Goal: Navigation & Orientation: Find specific page/section

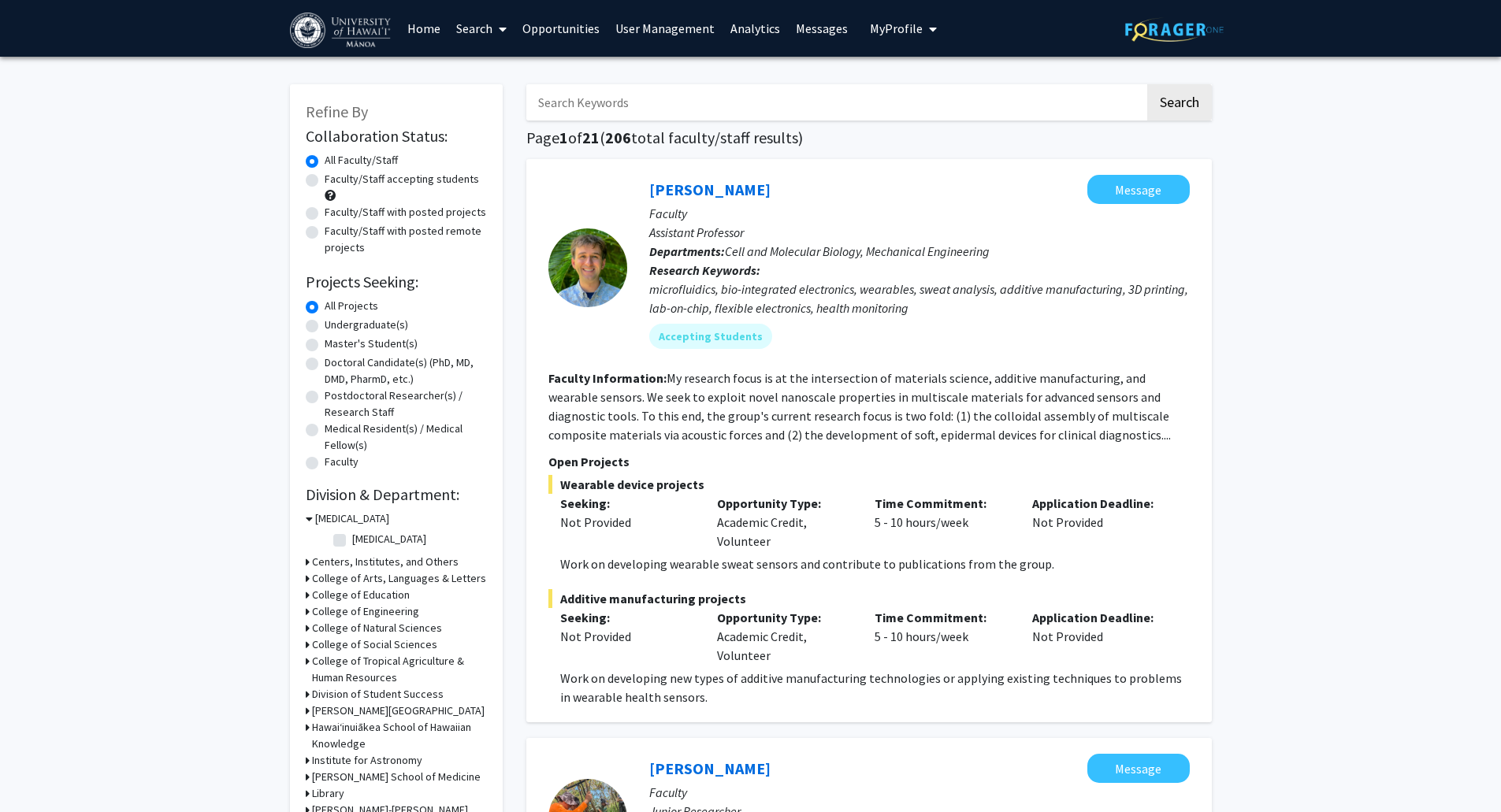
click at [666, 20] on link "User Management" at bounding box center [665, 28] width 115 height 55
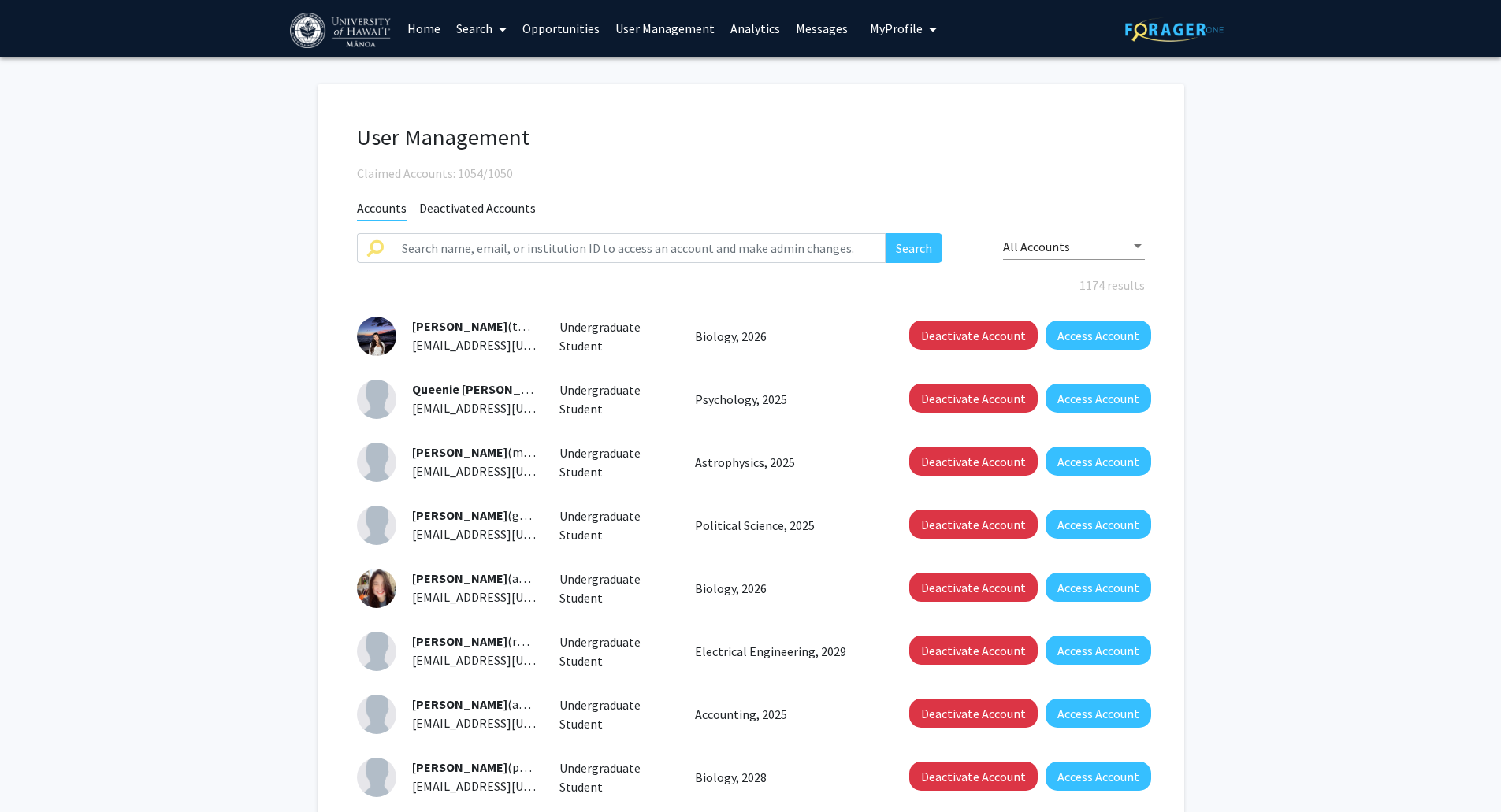
click at [490, 36] on link "Search" at bounding box center [481, 28] width 66 height 55
click at [499, 70] on span "Faculty/Staff" at bounding box center [505, 72] width 116 height 32
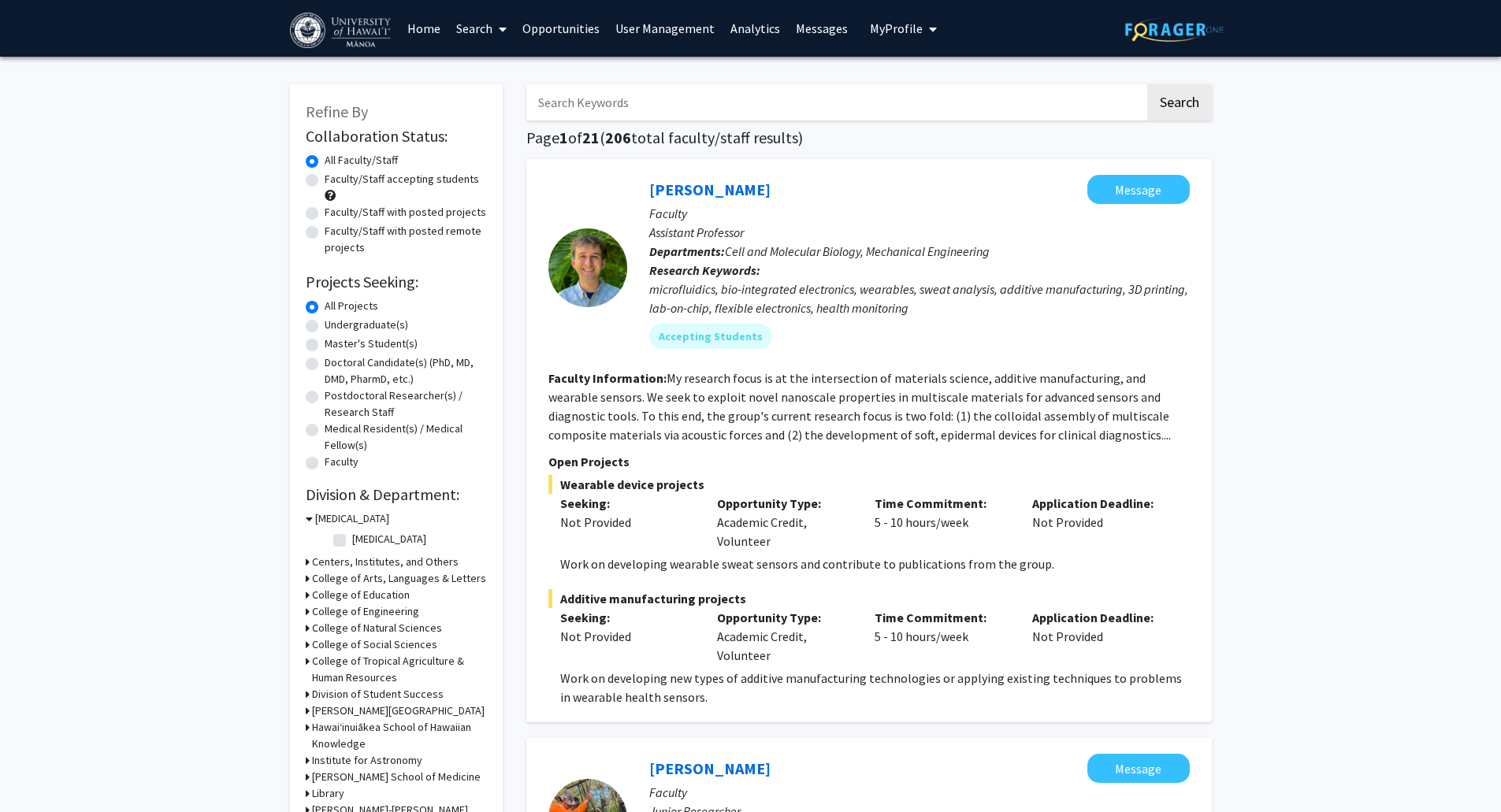
click at [484, 29] on link "Search" at bounding box center [481, 28] width 66 height 55
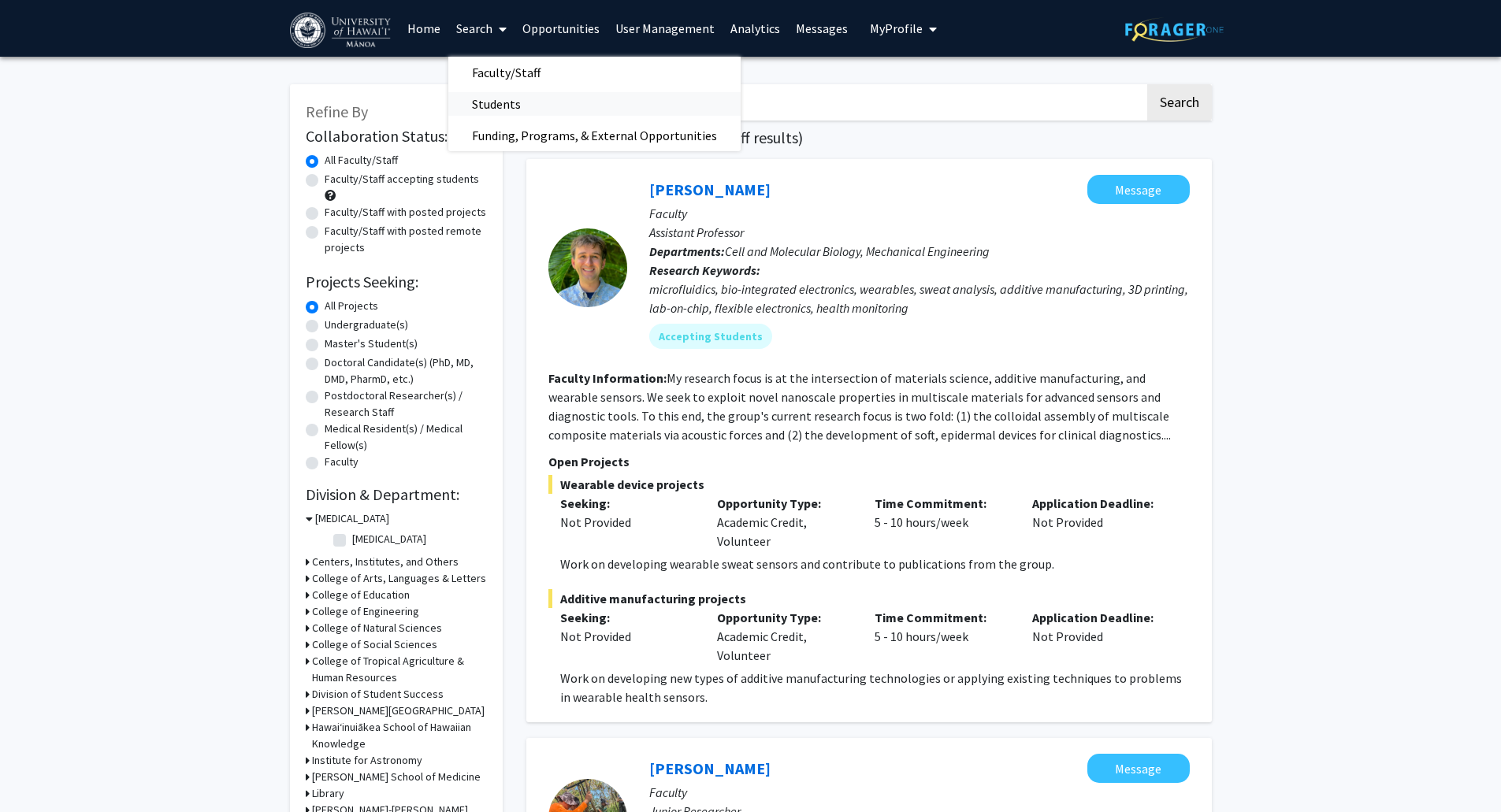
click at [504, 102] on span "Students" at bounding box center [496, 104] width 96 height 32
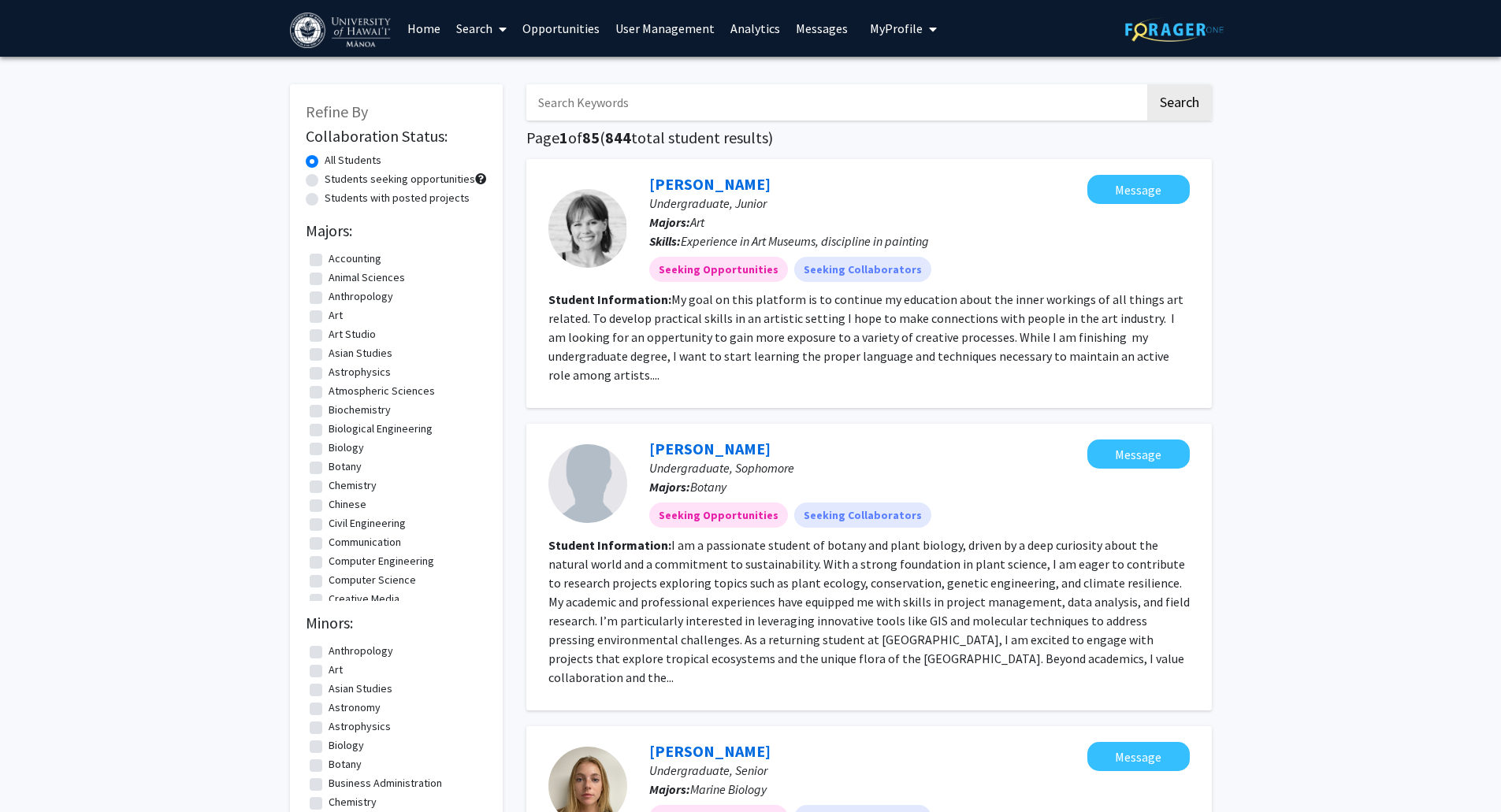
click at [699, 28] on link "User Management" at bounding box center [665, 28] width 115 height 55
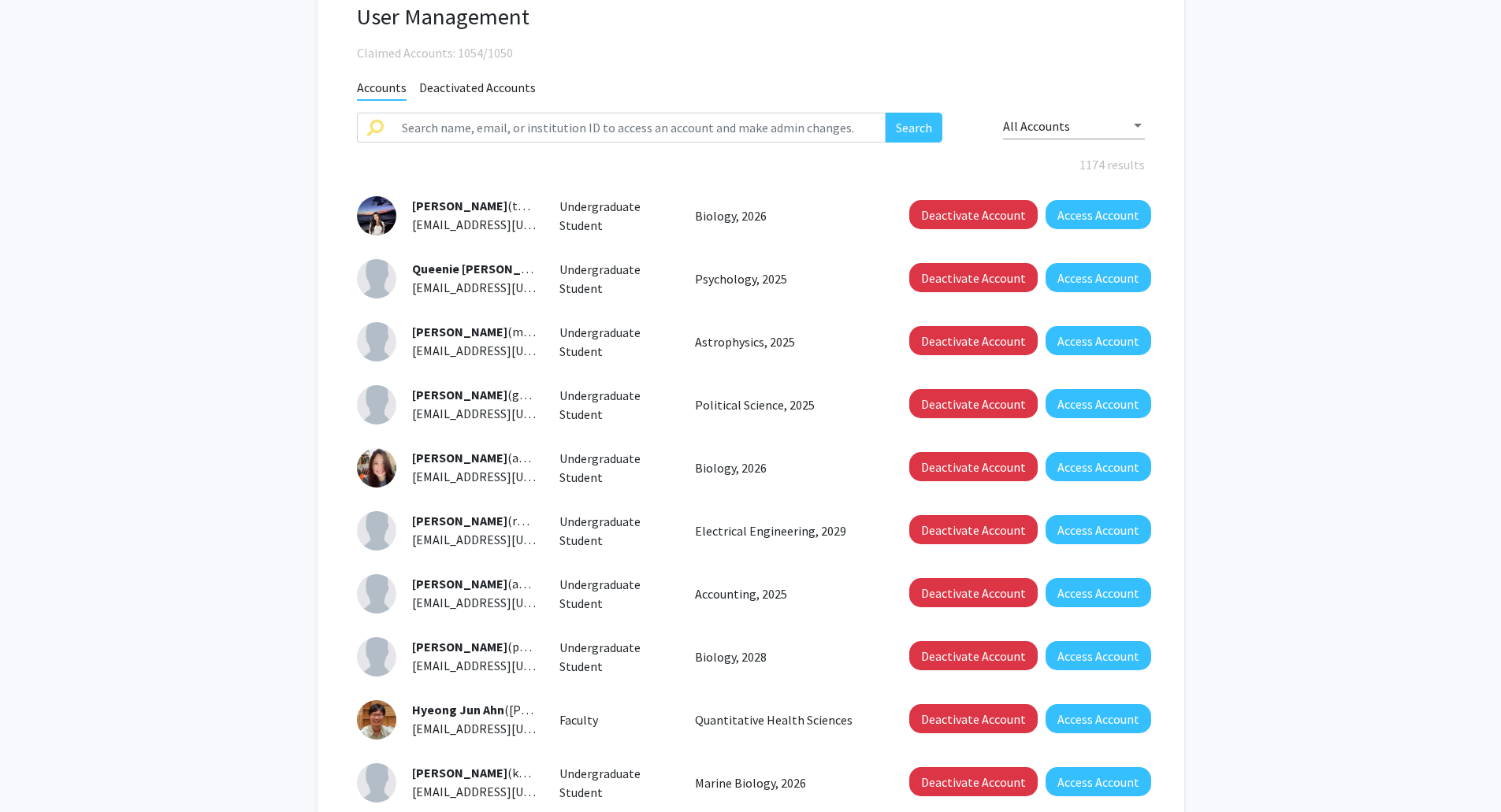
scroll to position [120, 0]
click at [1095, 283] on button "Access Account" at bounding box center [1098, 278] width 105 height 29
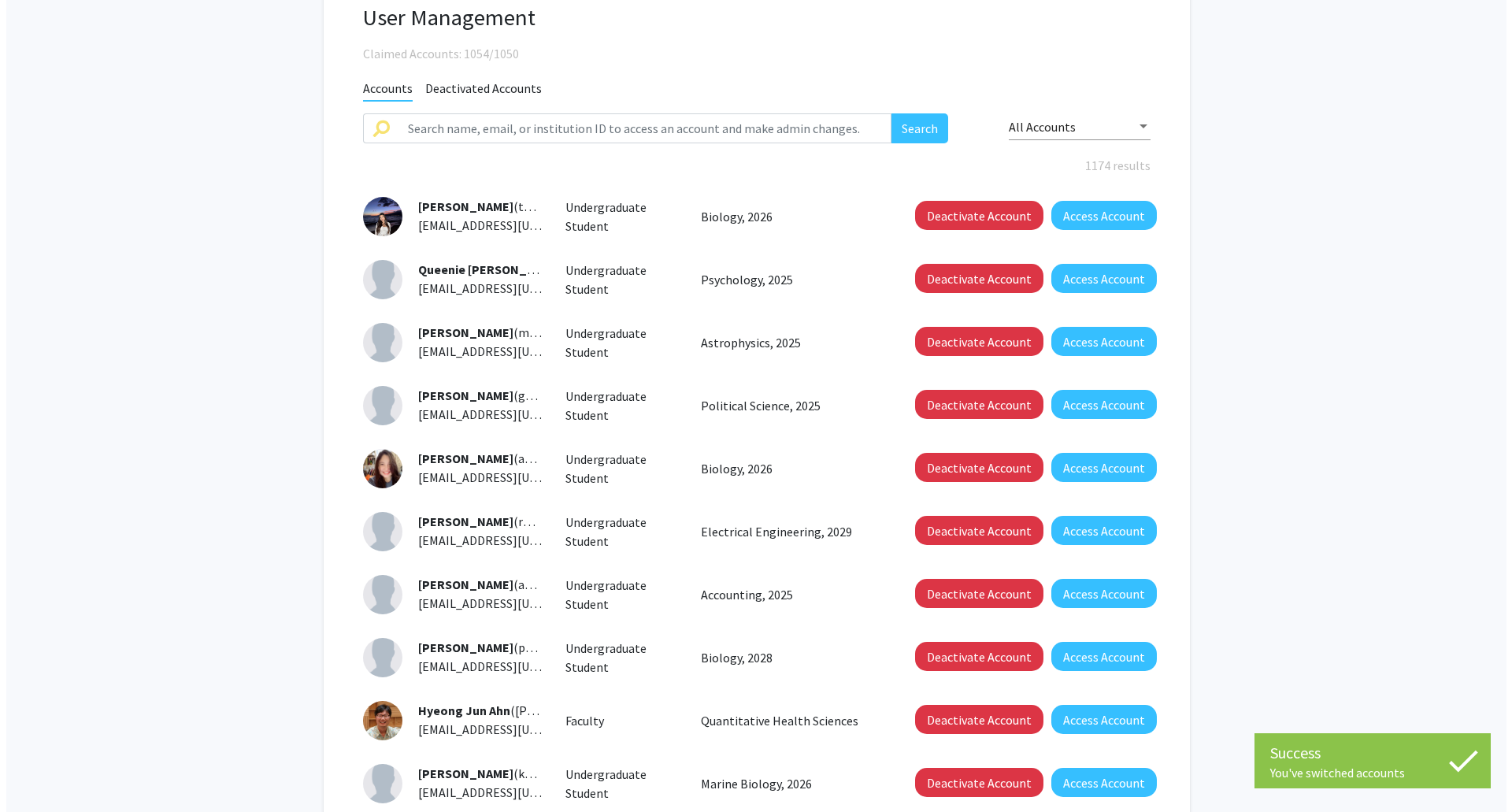
scroll to position [0, 0]
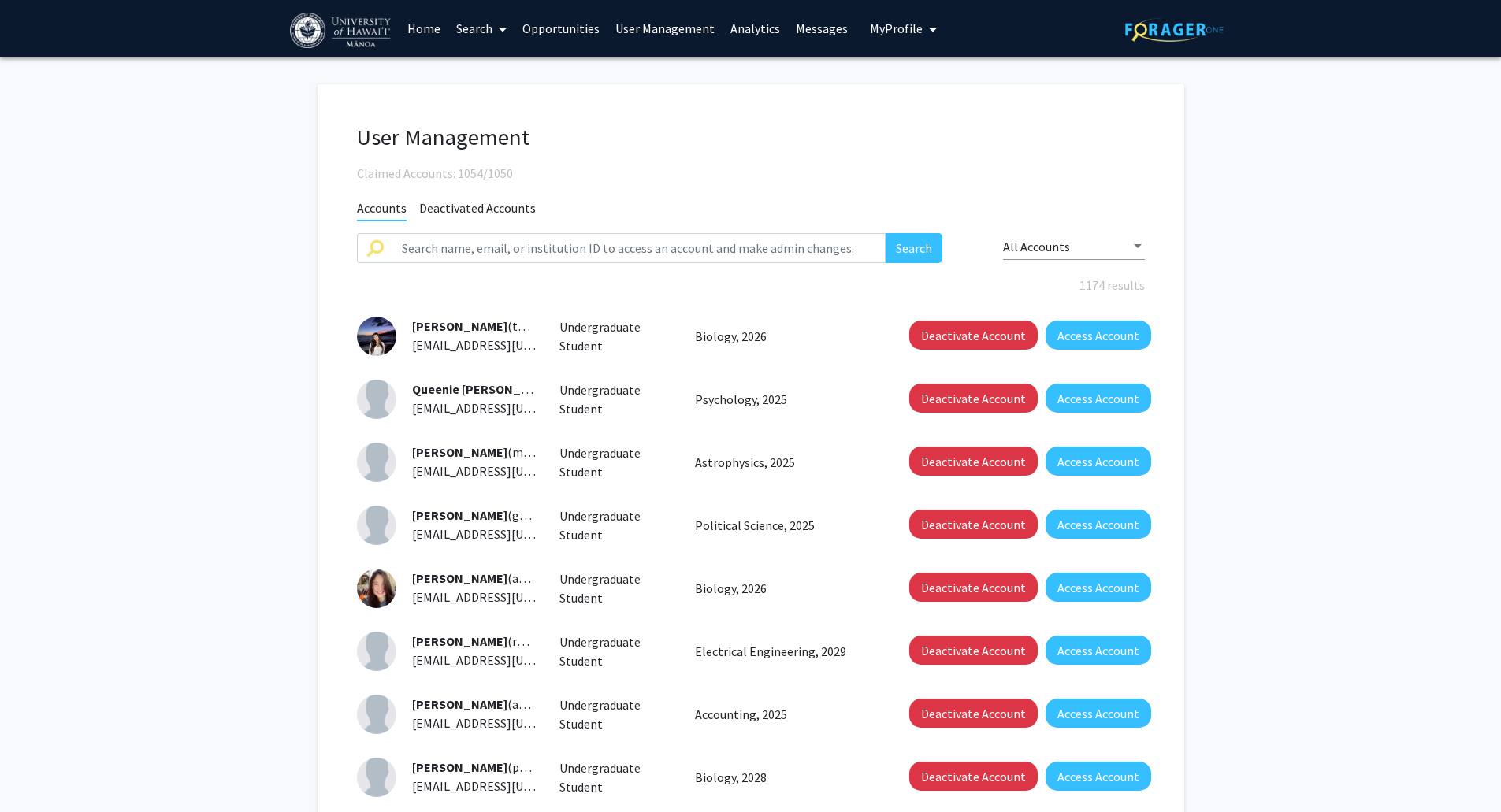
click at [429, 34] on link "Home" at bounding box center [424, 28] width 49 height 55
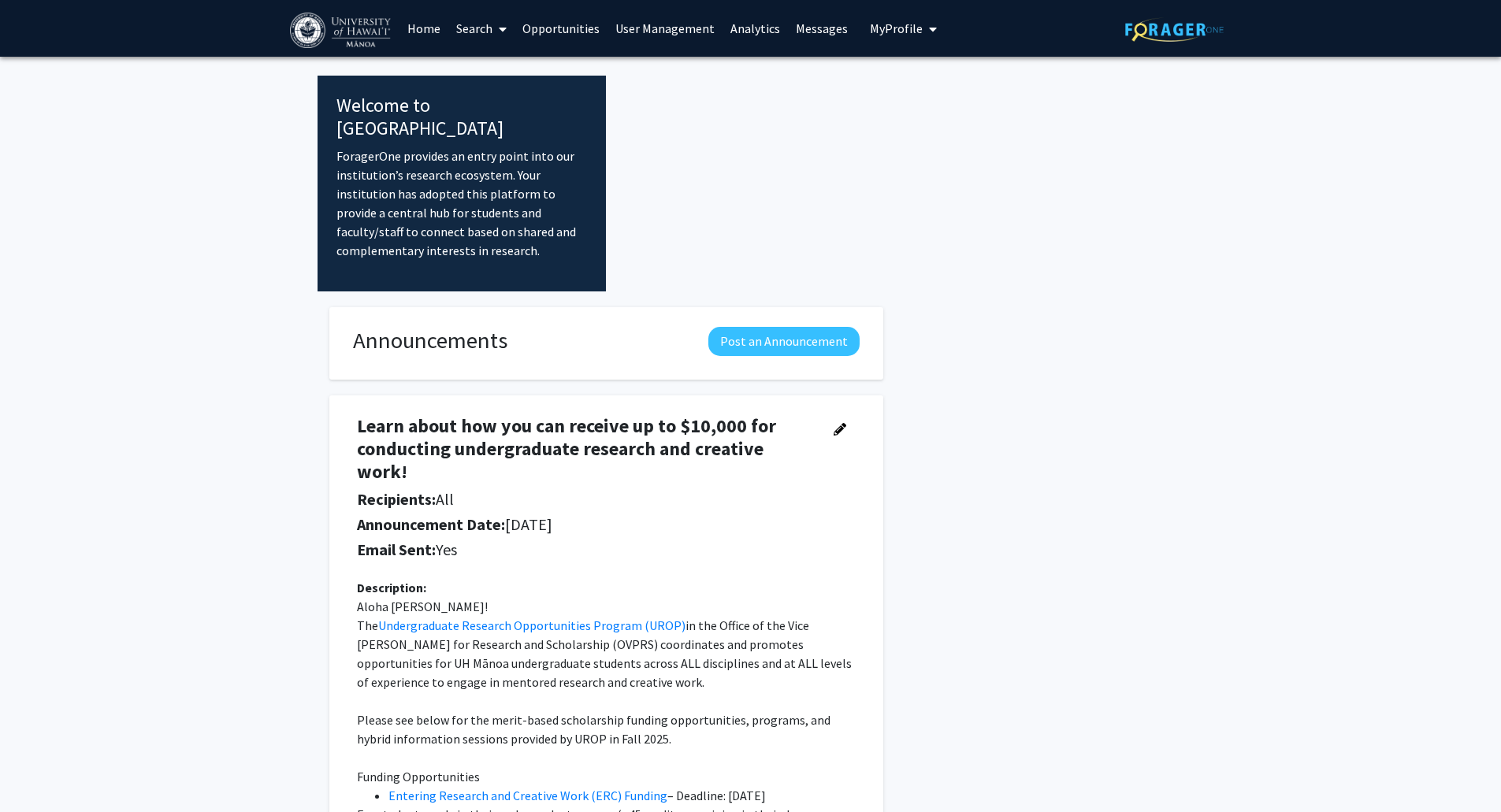
click at [596, 23] on link "Opportunities" at bounding box center [561, 28] width 93 height 55
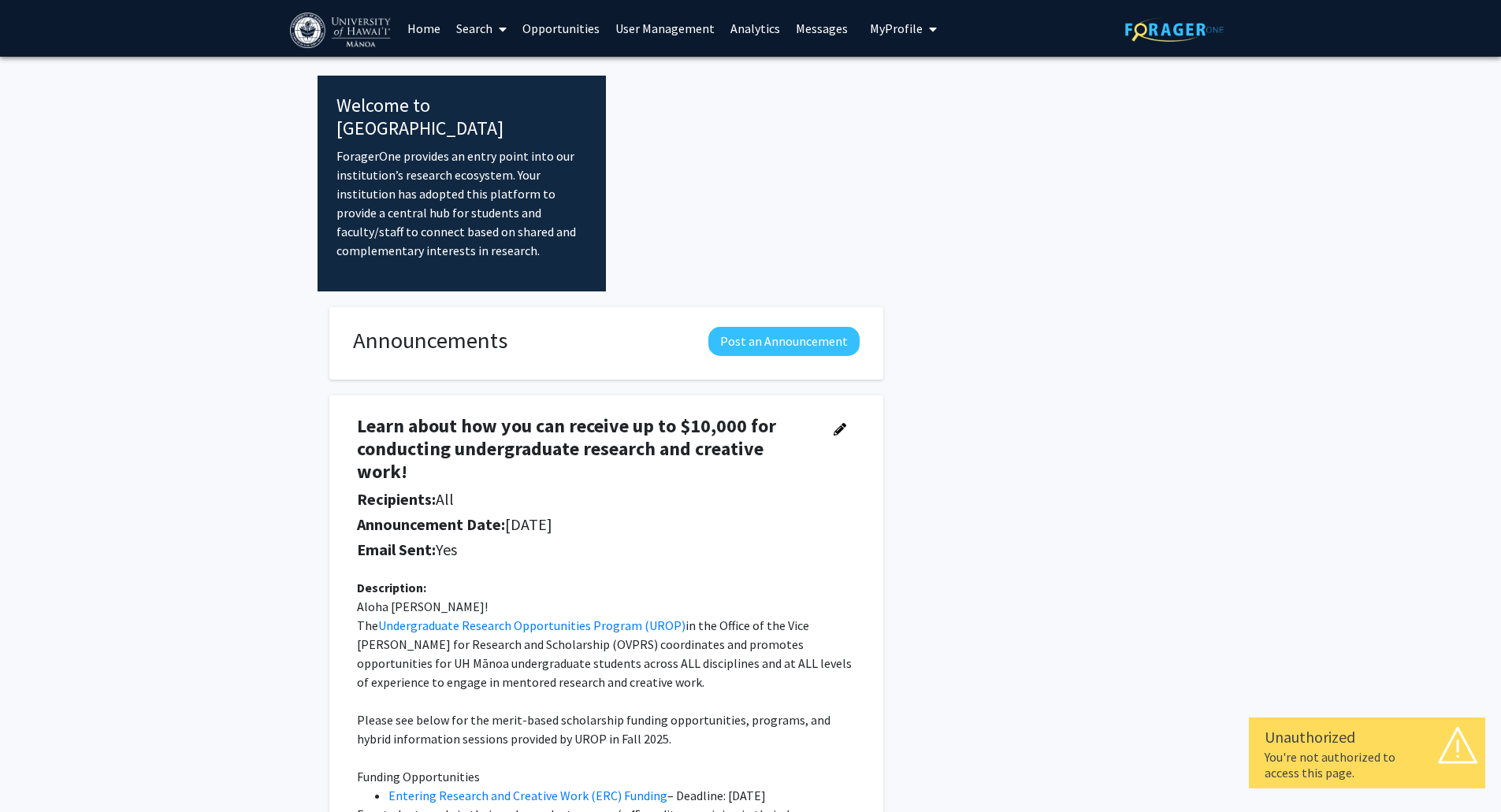
click at [645, 22] on link "User Management" at bounding box center [665, 28] width 115 height 55
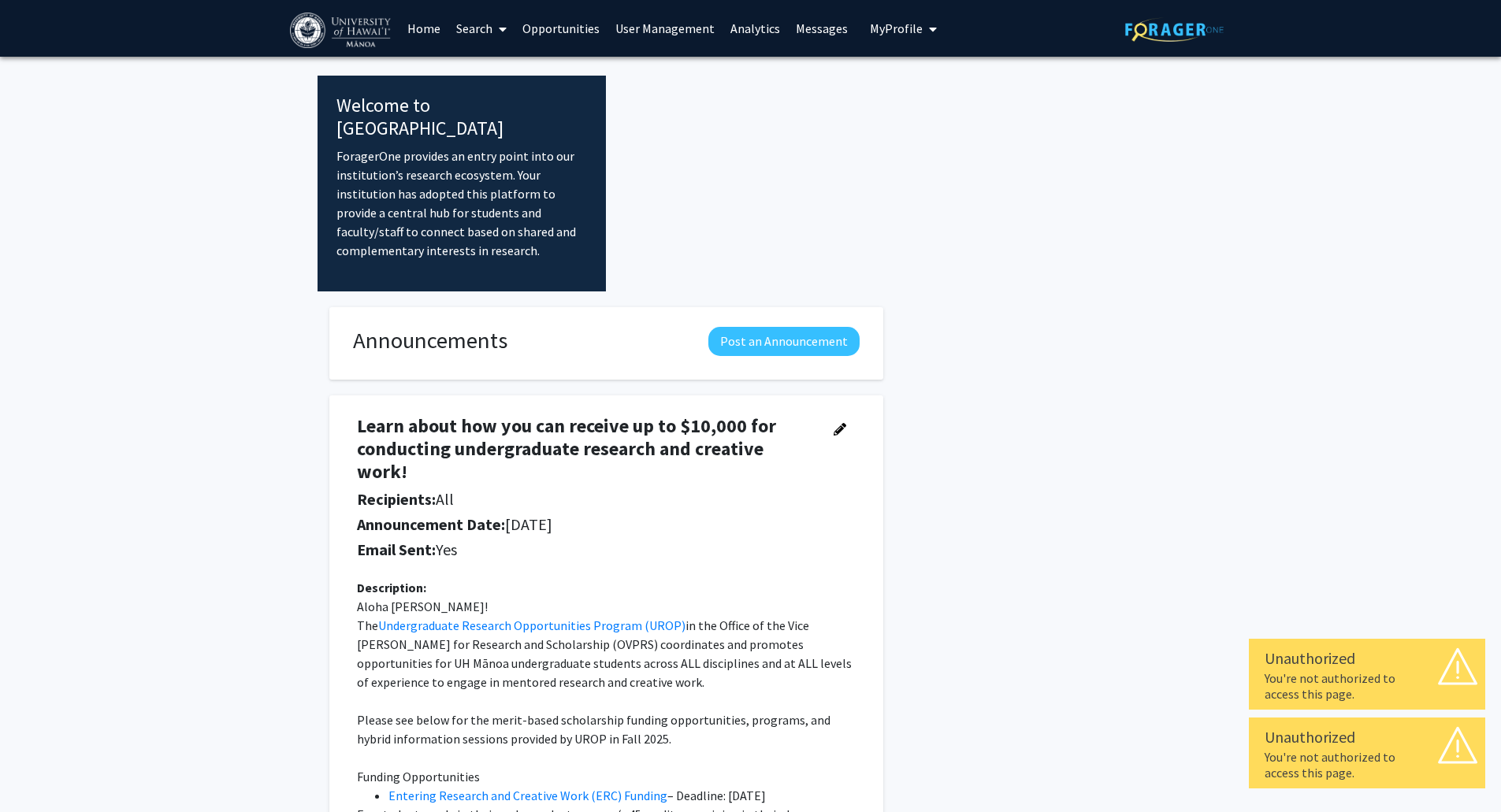
click at [484, 27] on link "Search" at bounding box center [481, 28] width 66 height 55
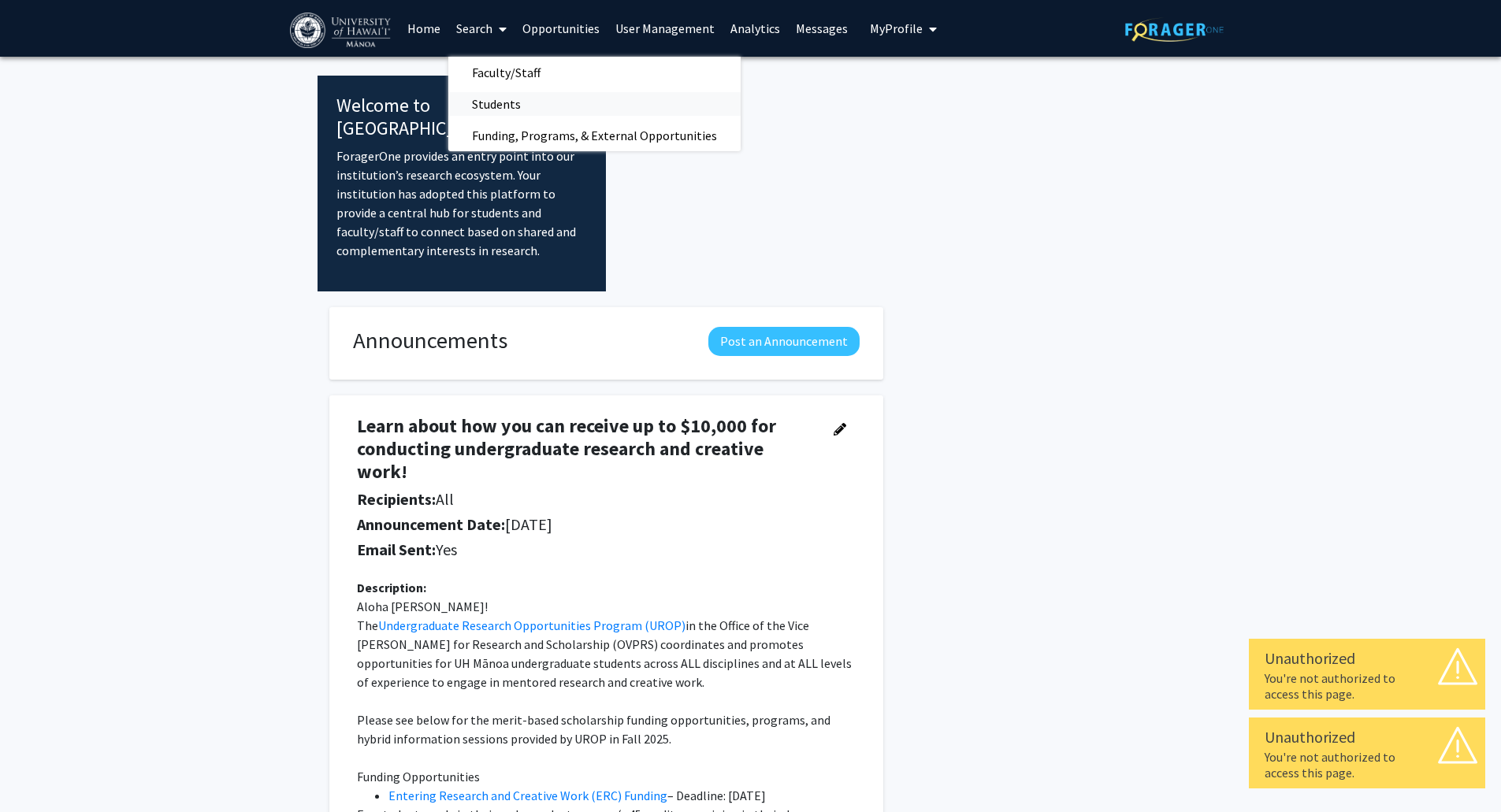
click at [517, 99] on span "Students" at bounding box center [496, 104] width 96 height 32
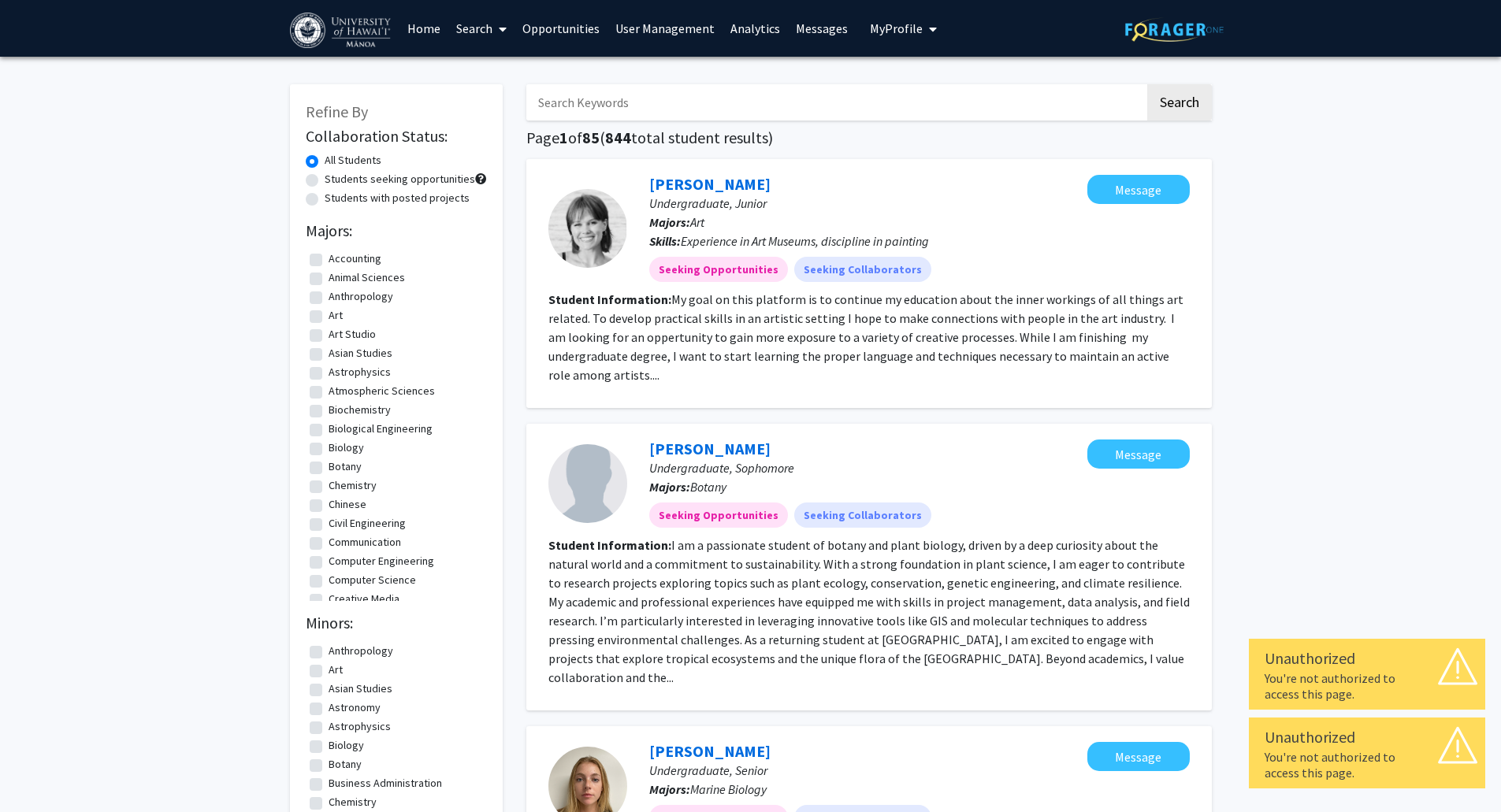
click at [906, 23] on span "My Profile" at bounding box center [896, 28] width 53 height 15
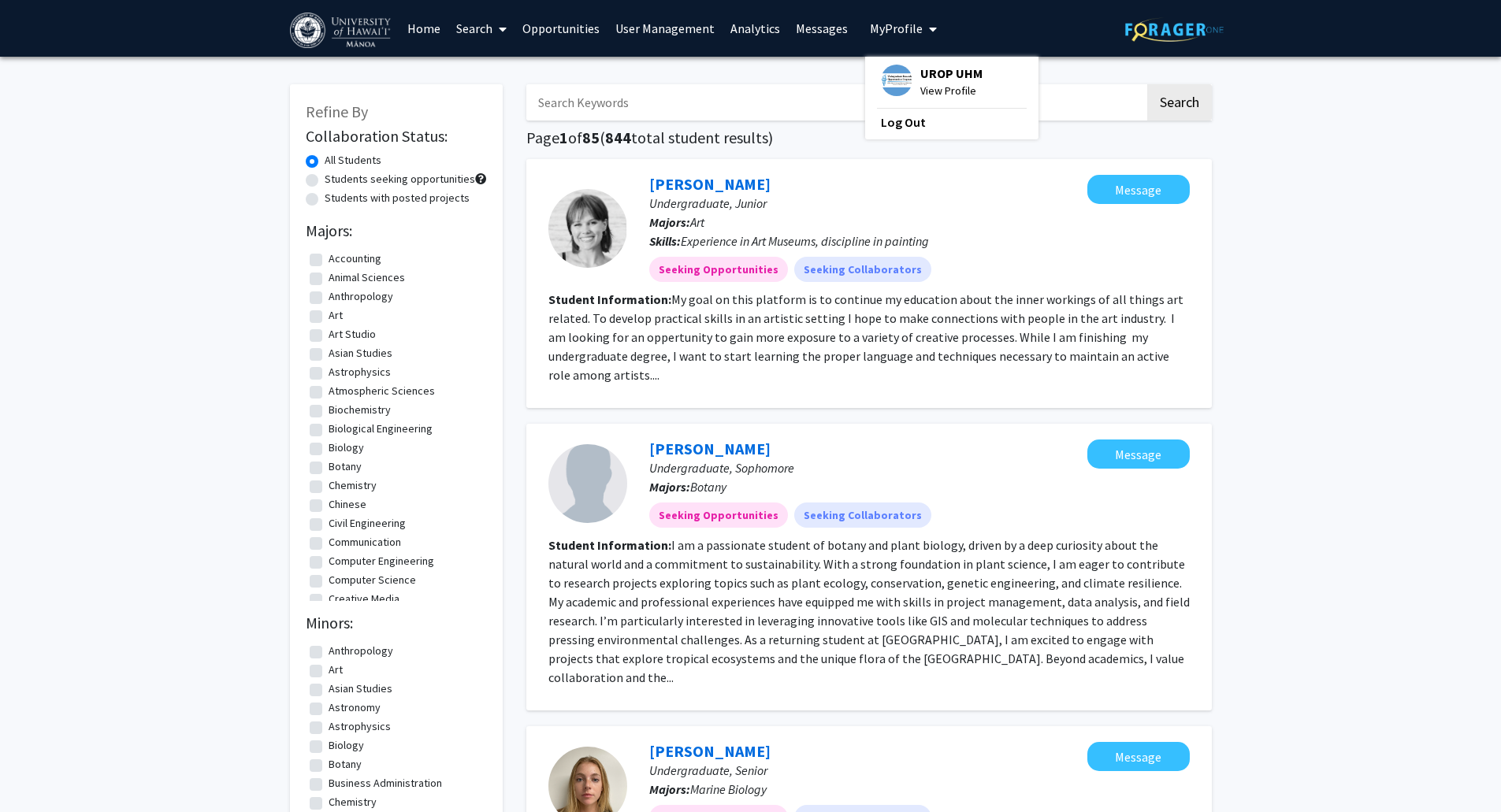
click at [939, 82] on span "View Profile" at bounding box center [951, 90] width 62 height 17
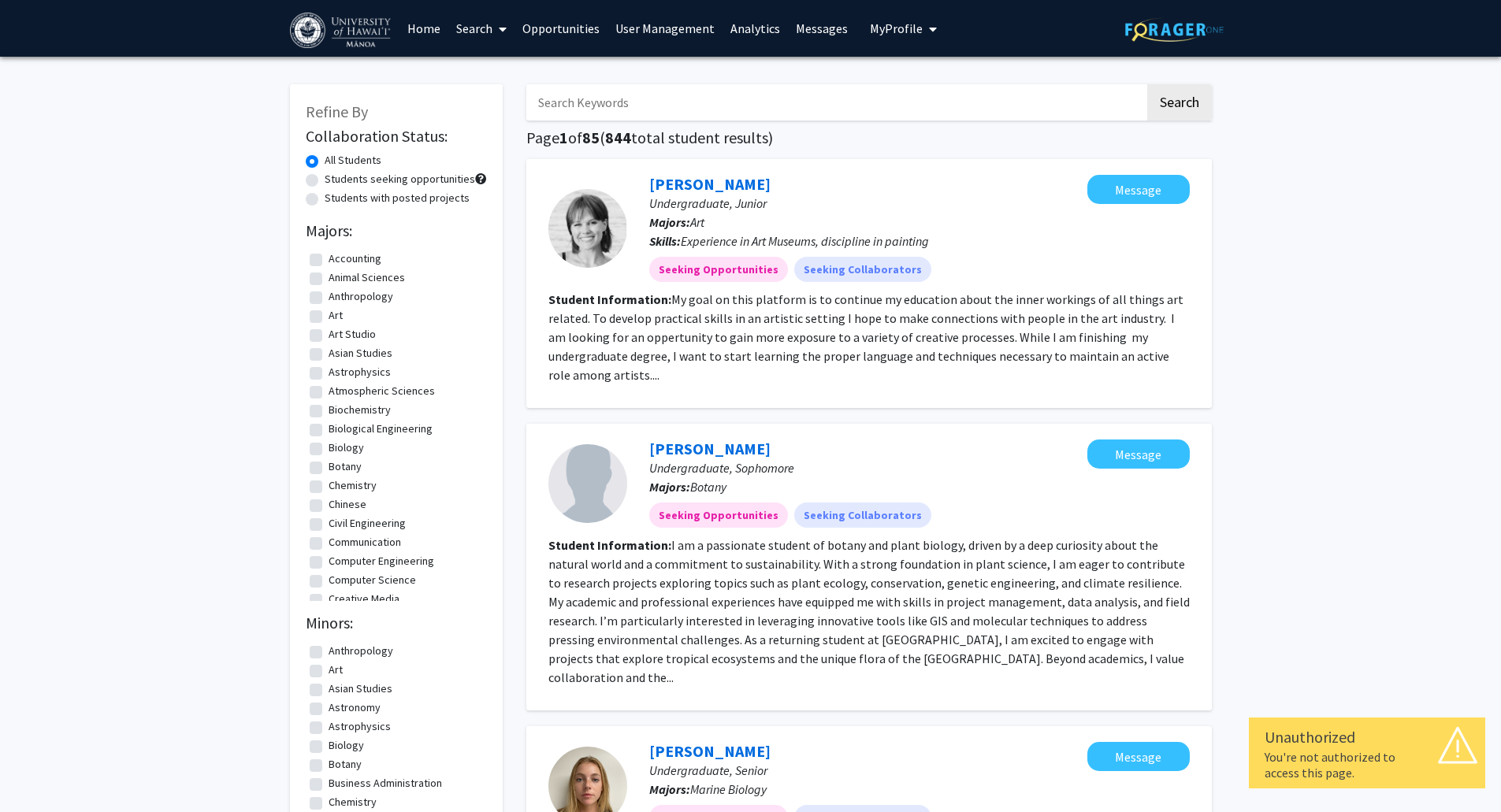
click at [1166, 32] on img at bounding box center [1175, 29] width 99 height 24
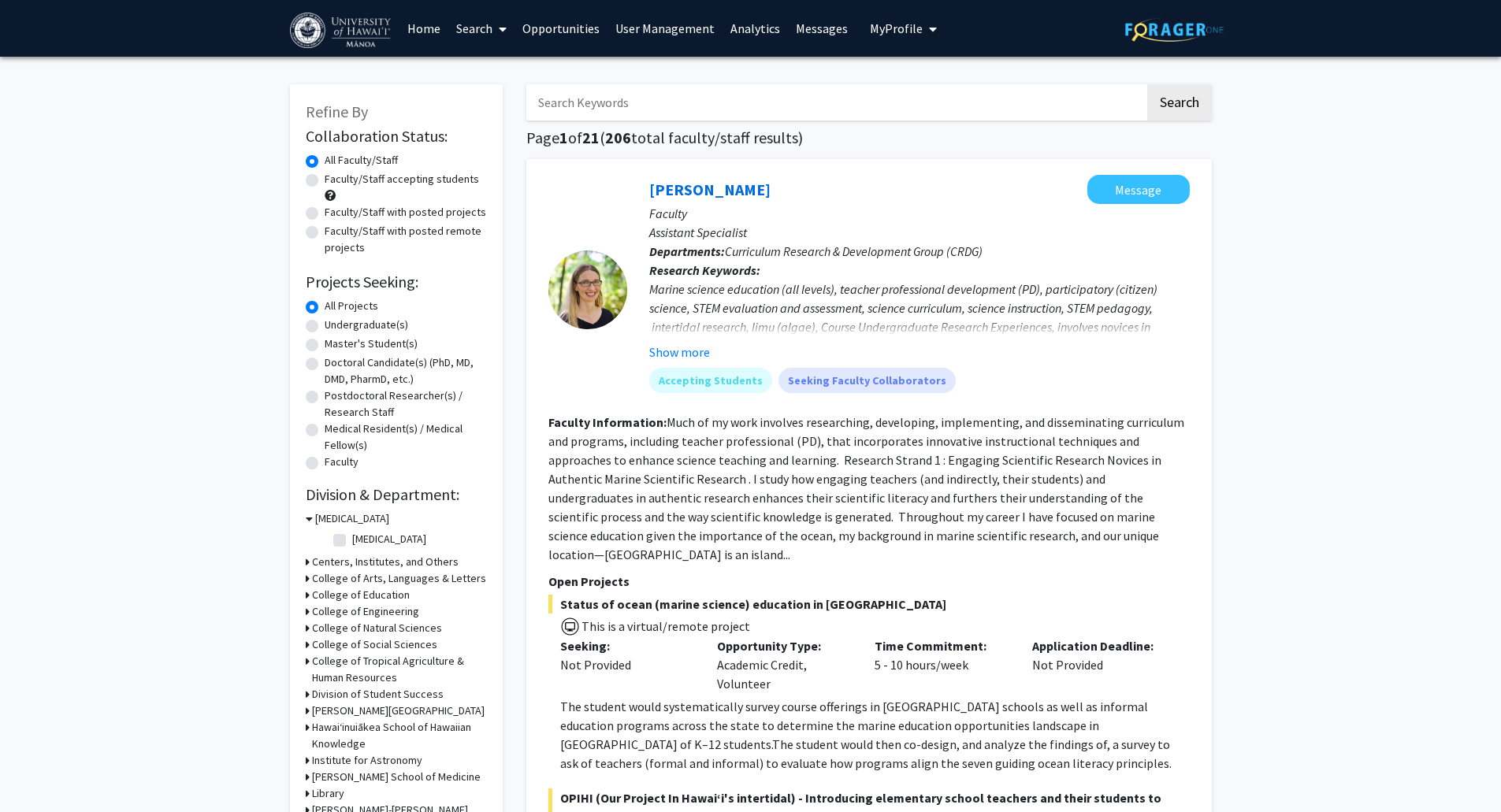
click at [487, 26] on link "Search" at bounding box center [481, 28] width 66 height 55
click at [409, 28] on link "Home" at bounding box center [424, 28] width 49 height 55
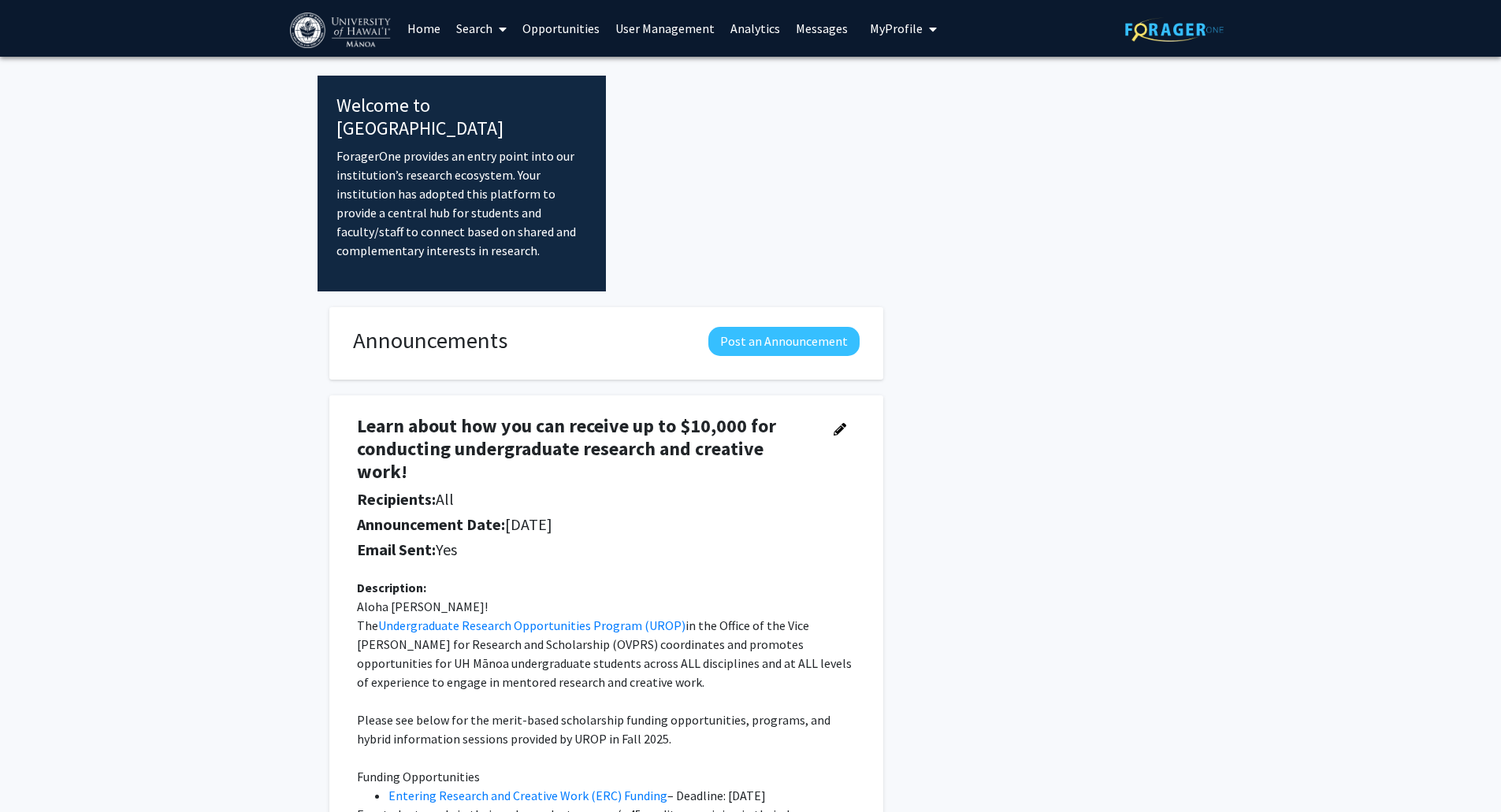
click at [535, 35] on link "Opportunities" at bounding box center [561, 28] width 93 height 55
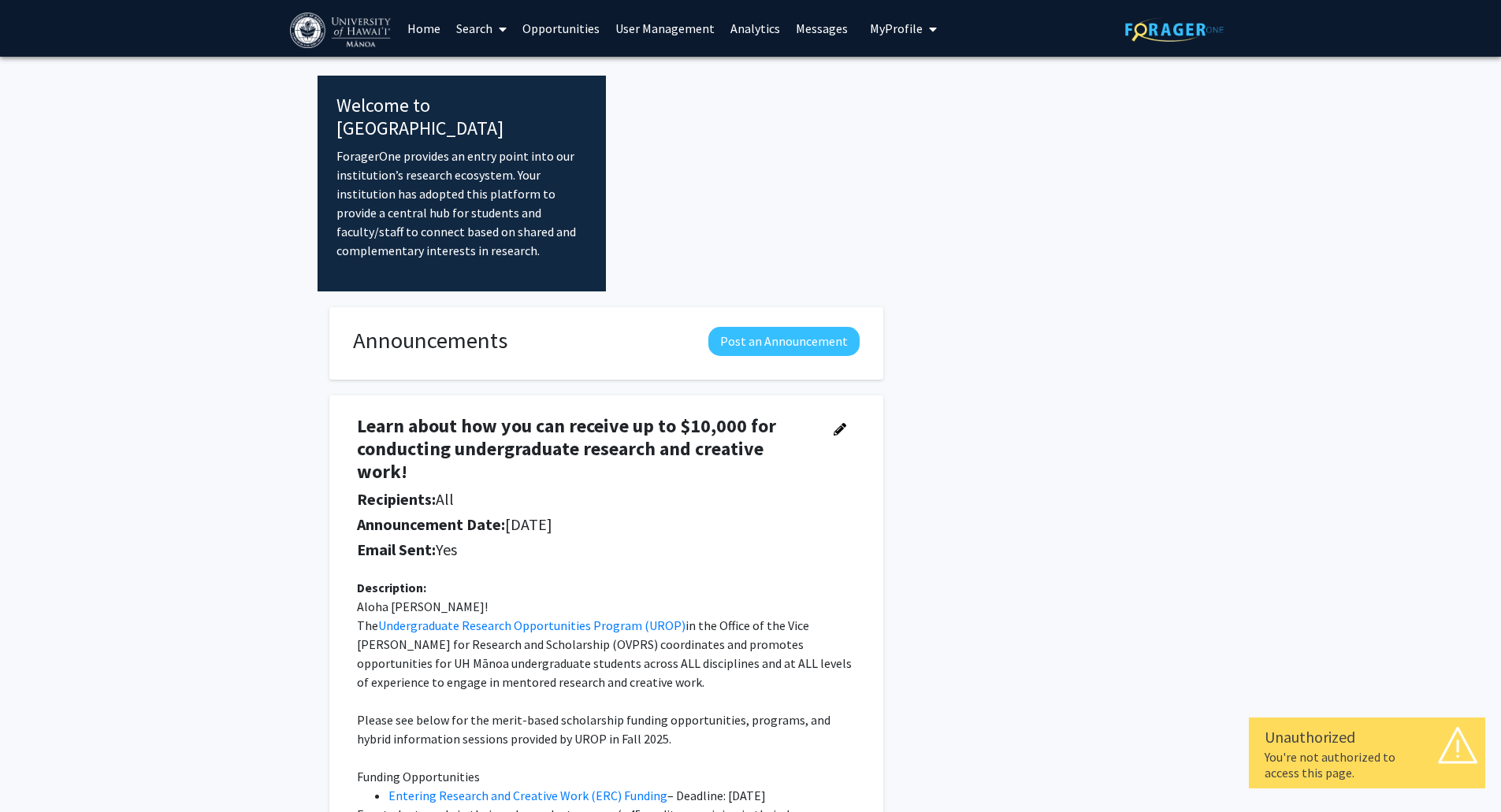
click at [663, 42] on link "User Management" at bounding box center [665, 28] width 115 height 55
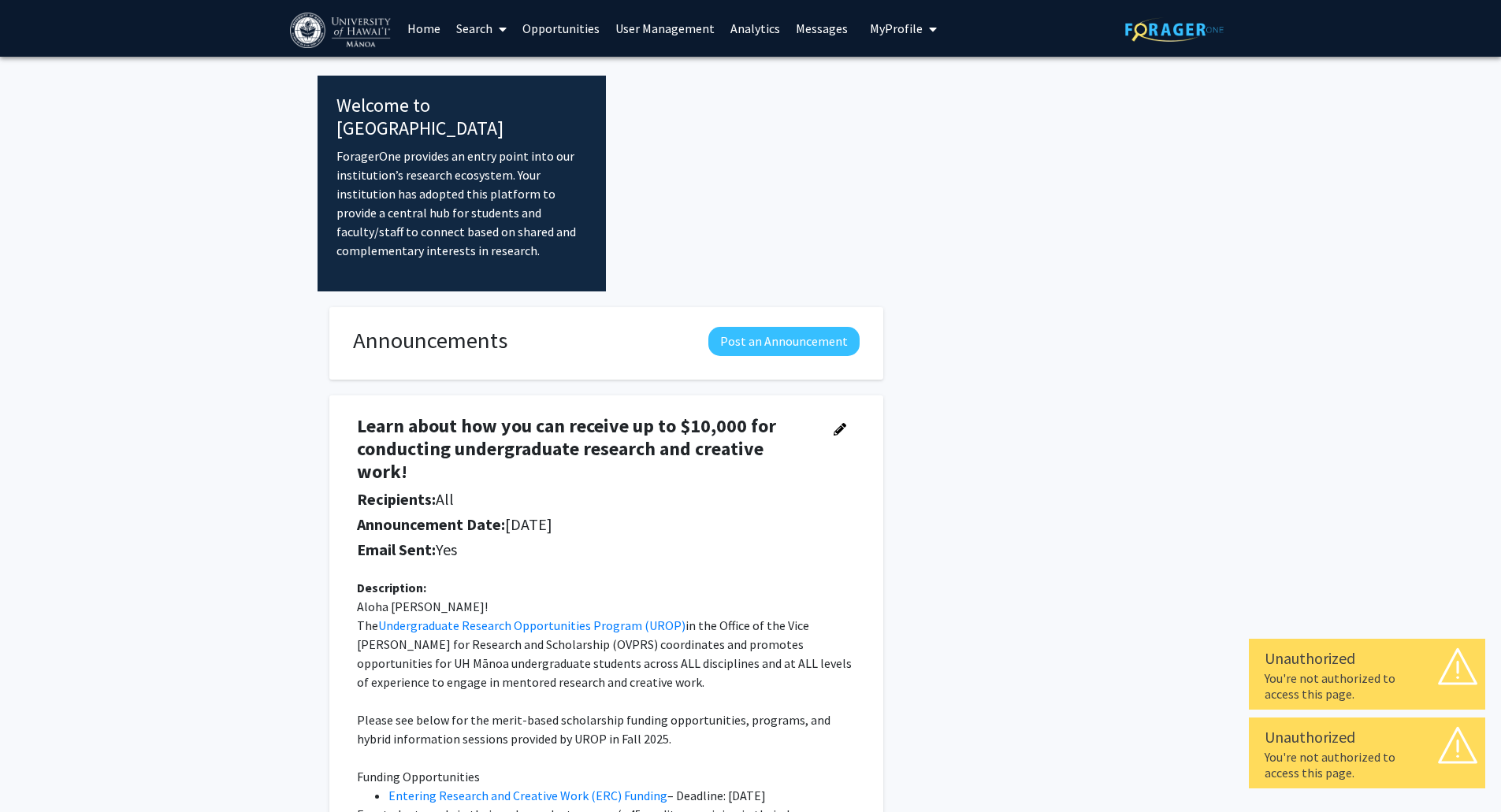
click at [684, 29] on link "User Management" at bounding box center [665, 28] width 115 height 55
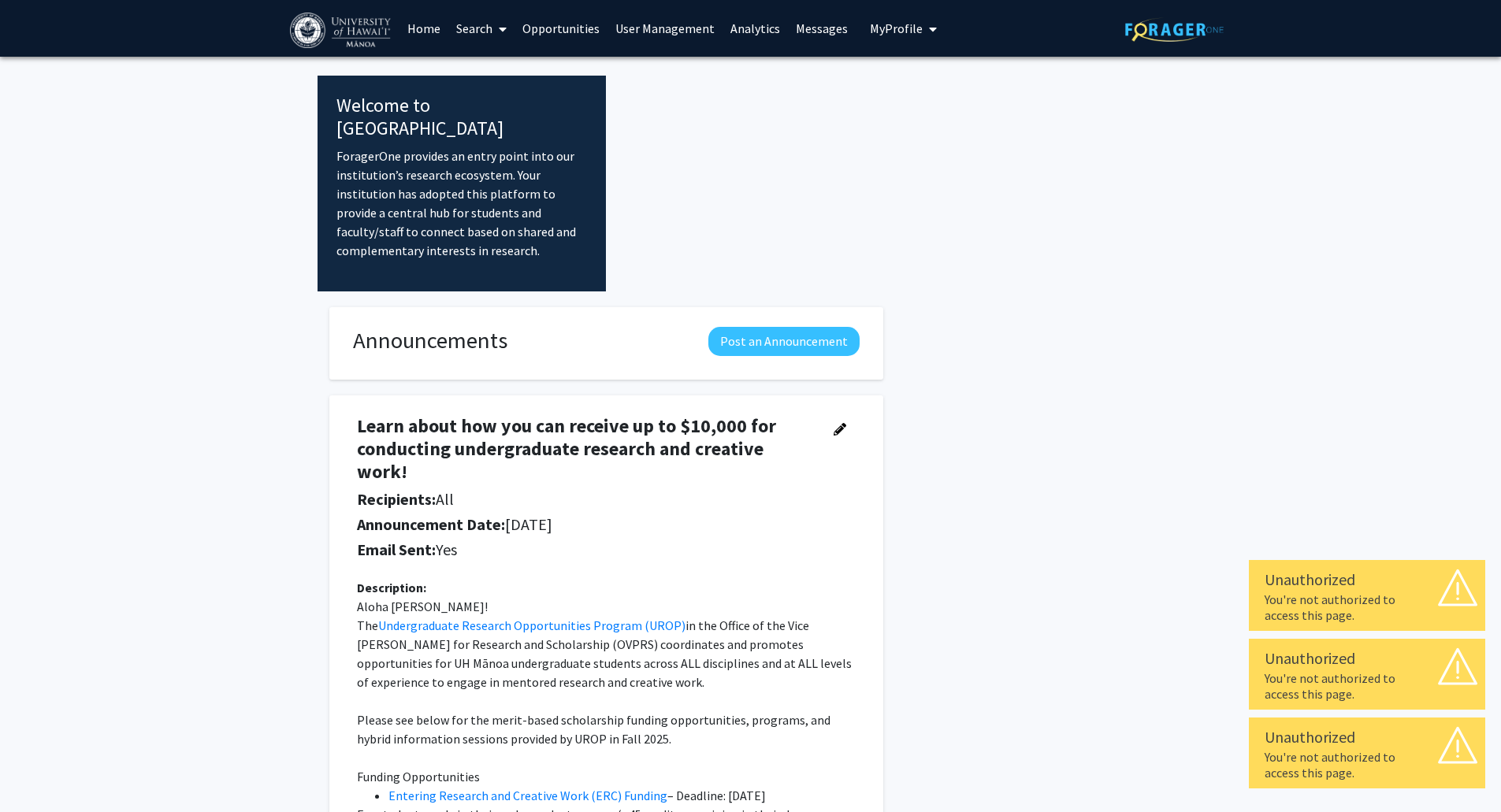
click at [740, 36] on link "Analytics" at bounding box center [755, 28] width 66 height 55
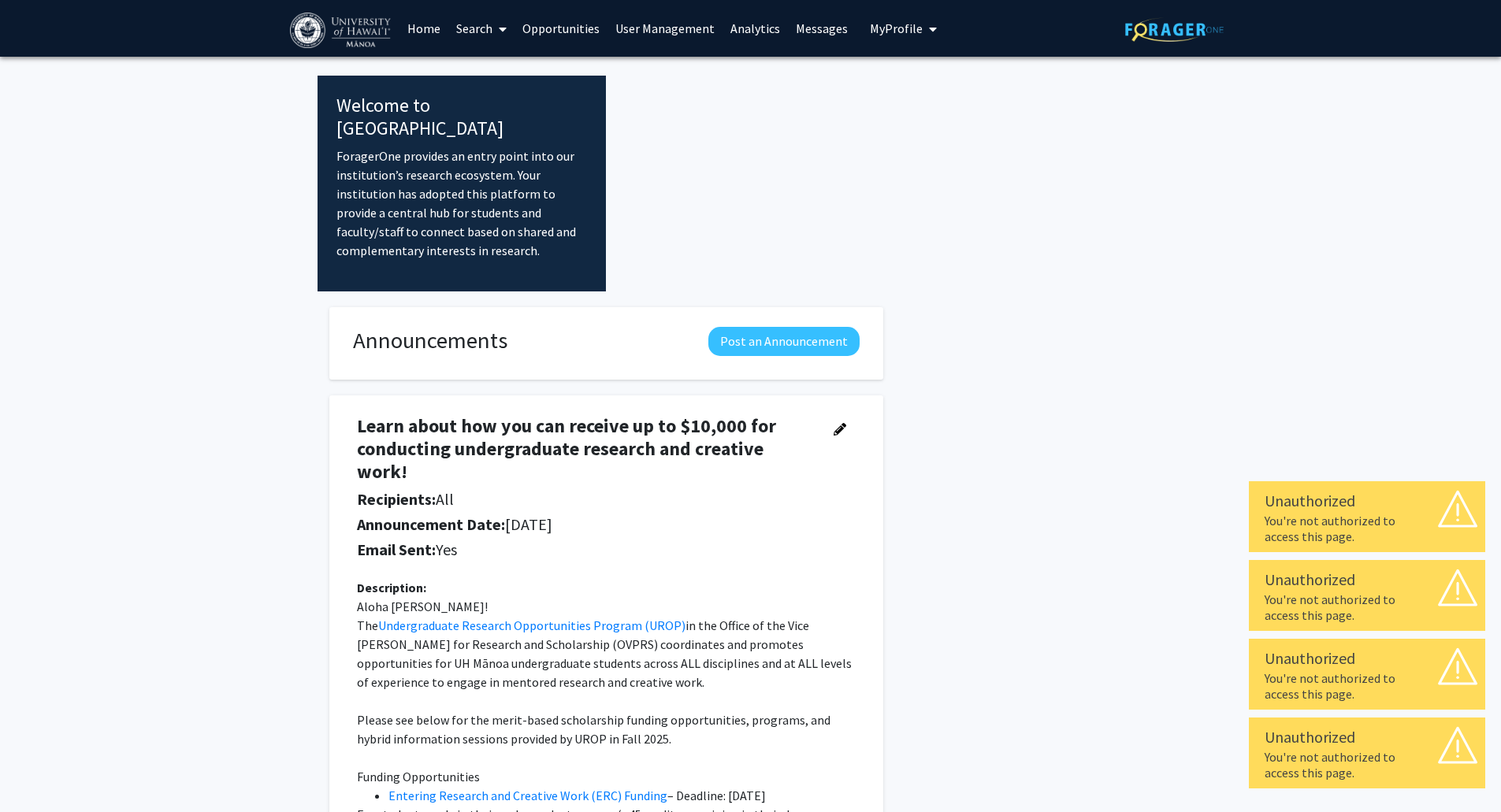
click at [803, 33] on link "Messages" at bounding box center [822, 28] width 68 height 55
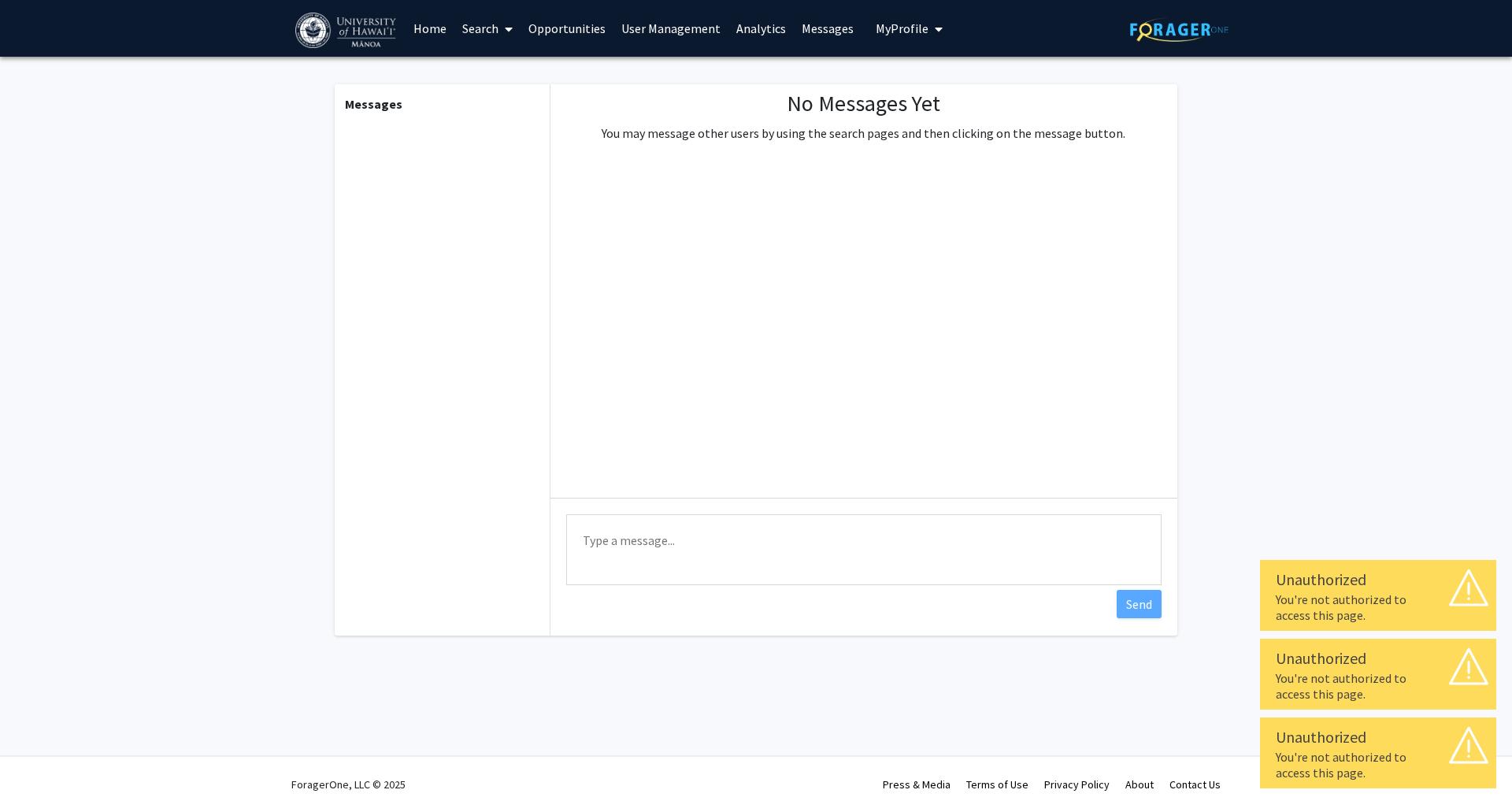
click at [894, 29] on span "My Profile" at bounding box center [902, 28] width 53 height 15
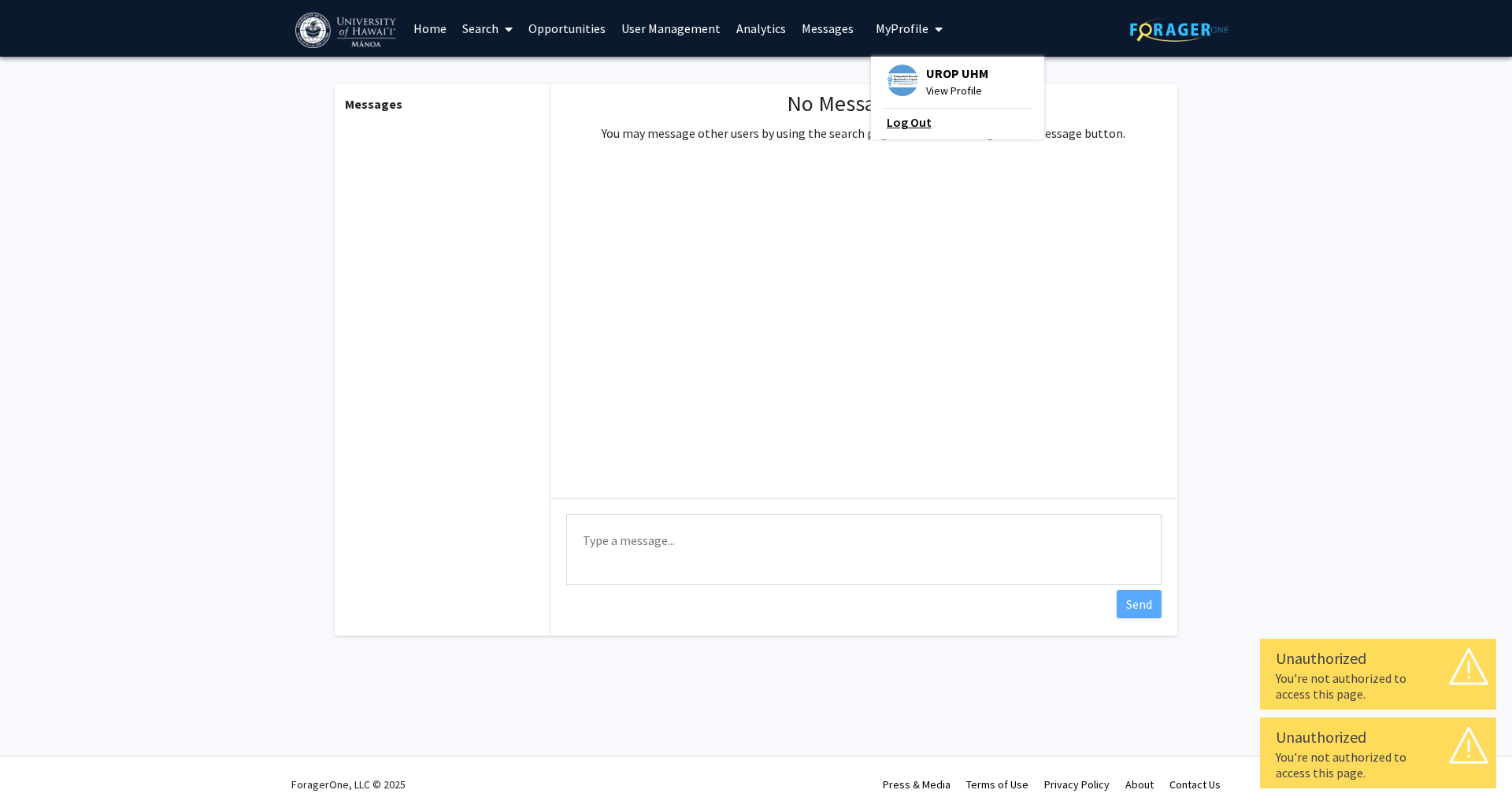
click at [907, 122] on link "Log Out" at bounding box center [957, 121] width 142 height 19
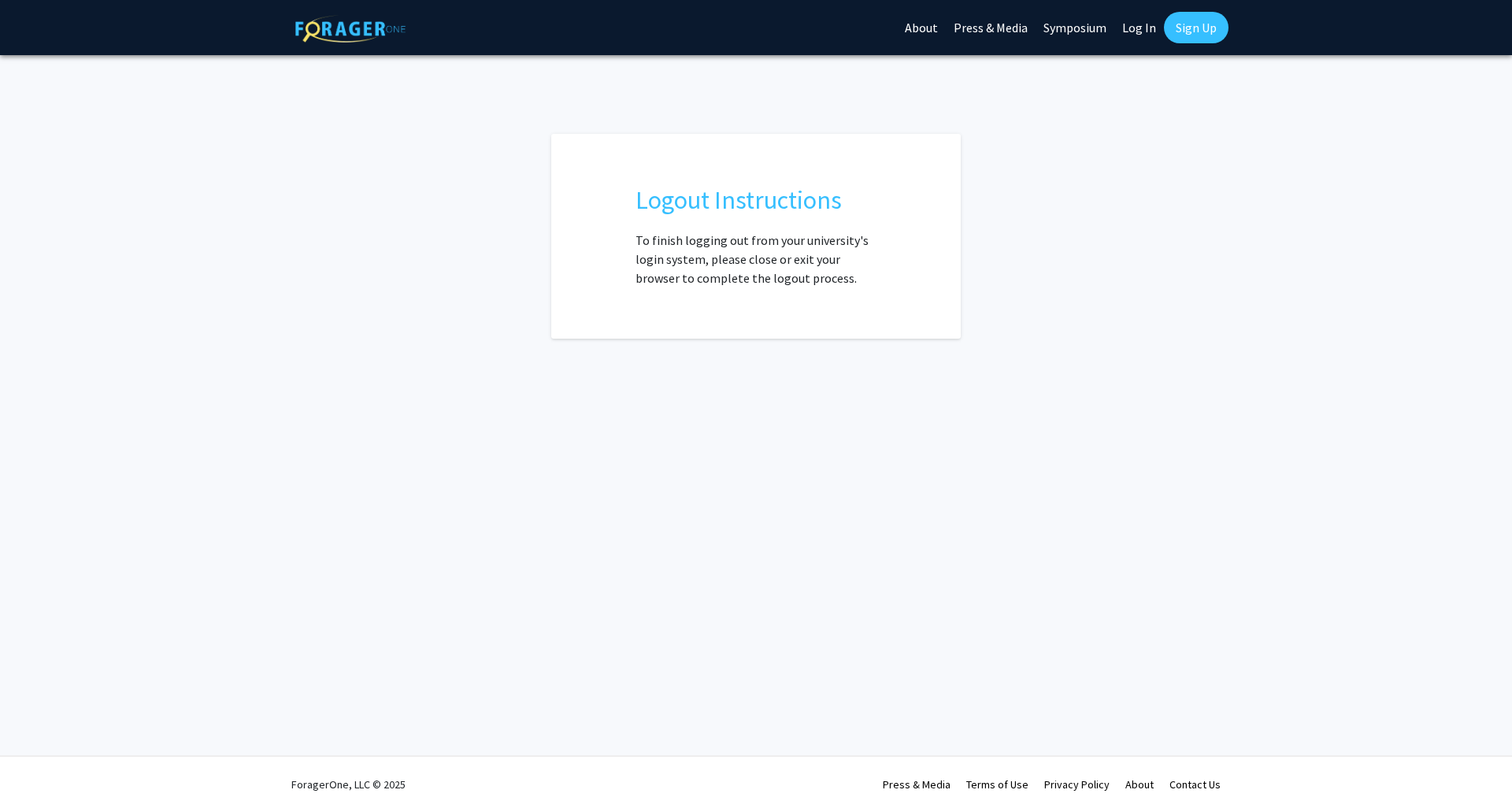
click at [1130, 28] on link "Log In" at bounding box center [1138, 28] width 49 height 55
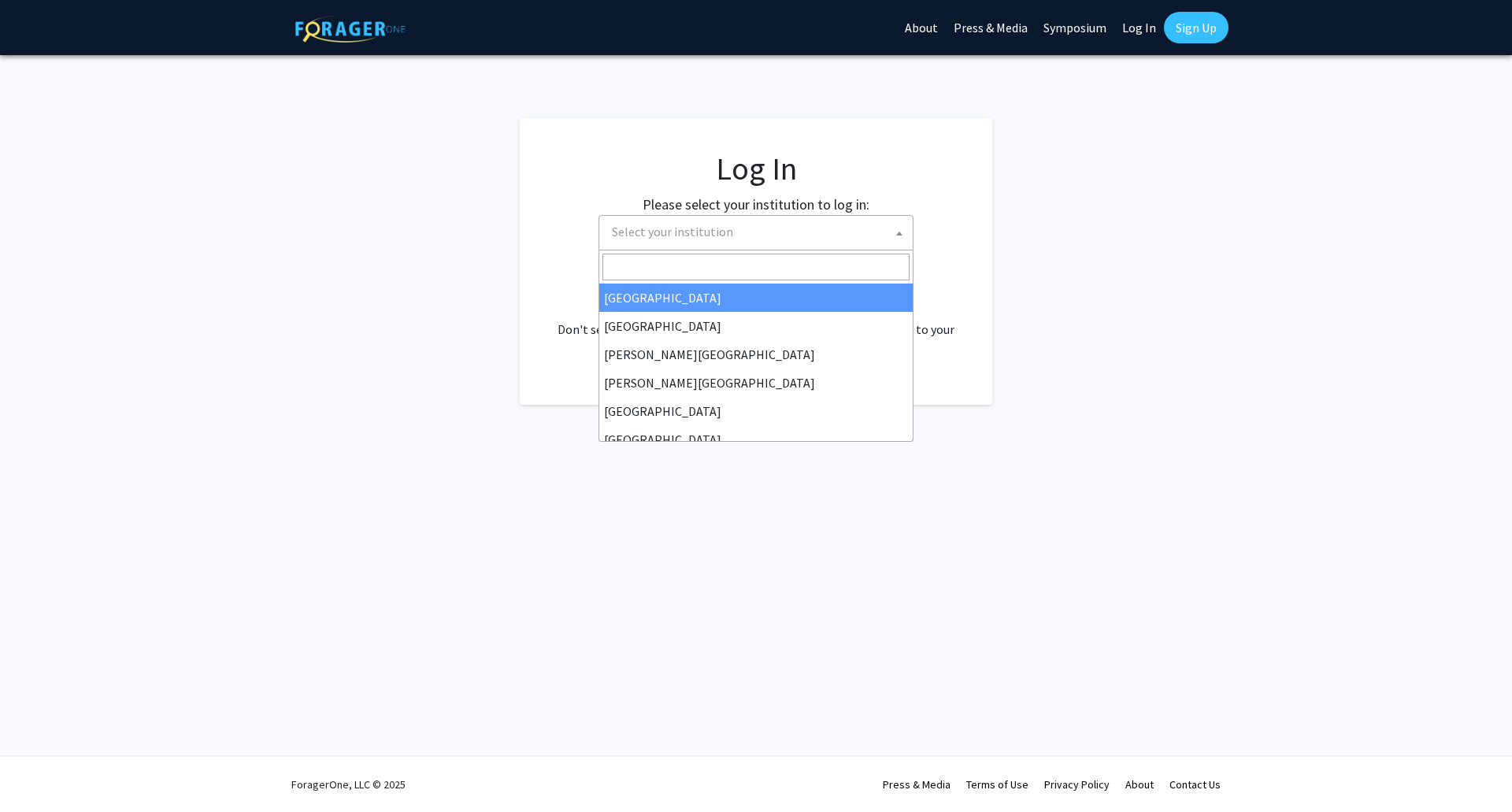
click at [775, 245] on span "Select your institution" at bounding box center [758, 232] width 307 height 32
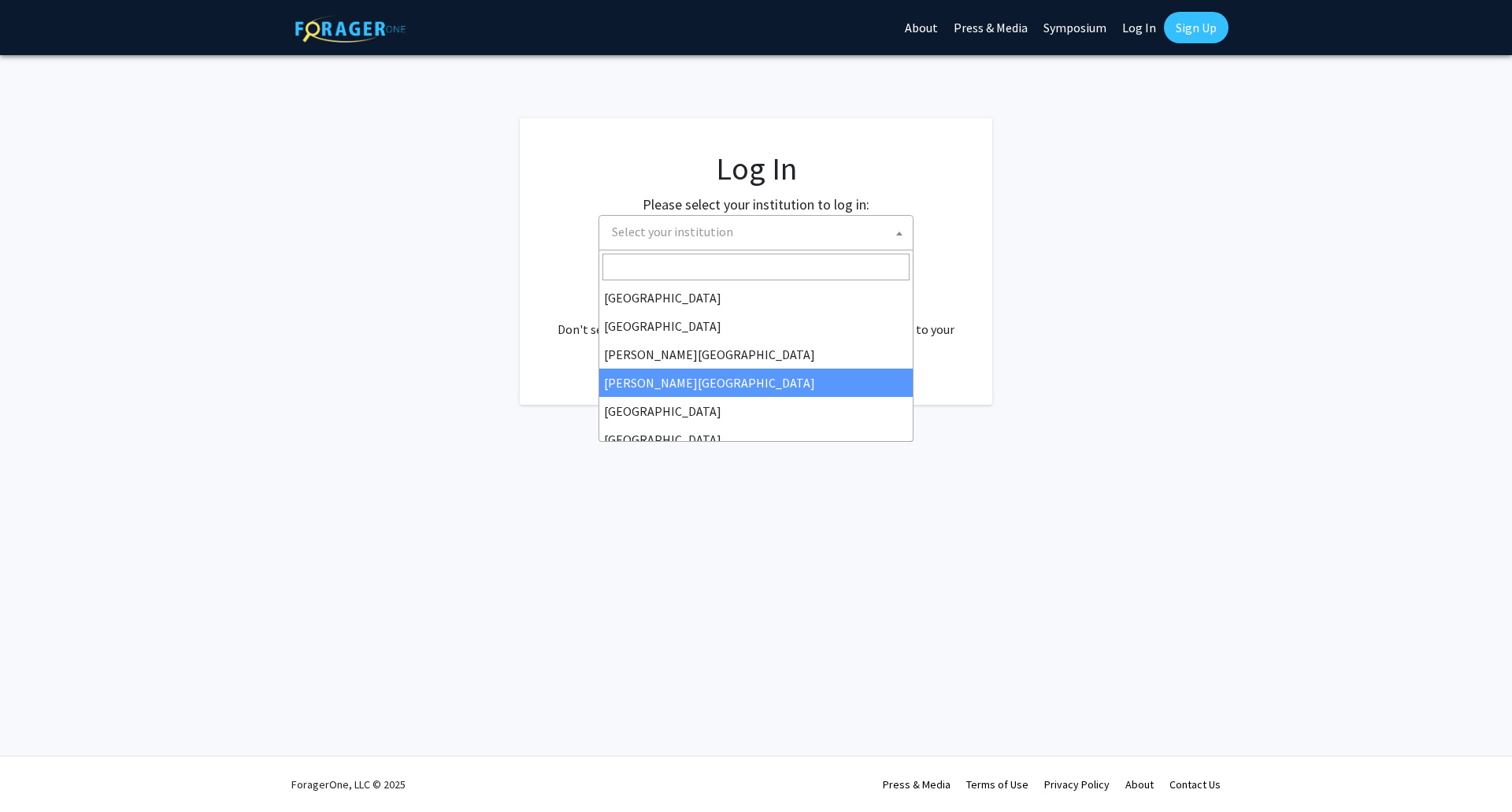
scroll to position [551, 0]
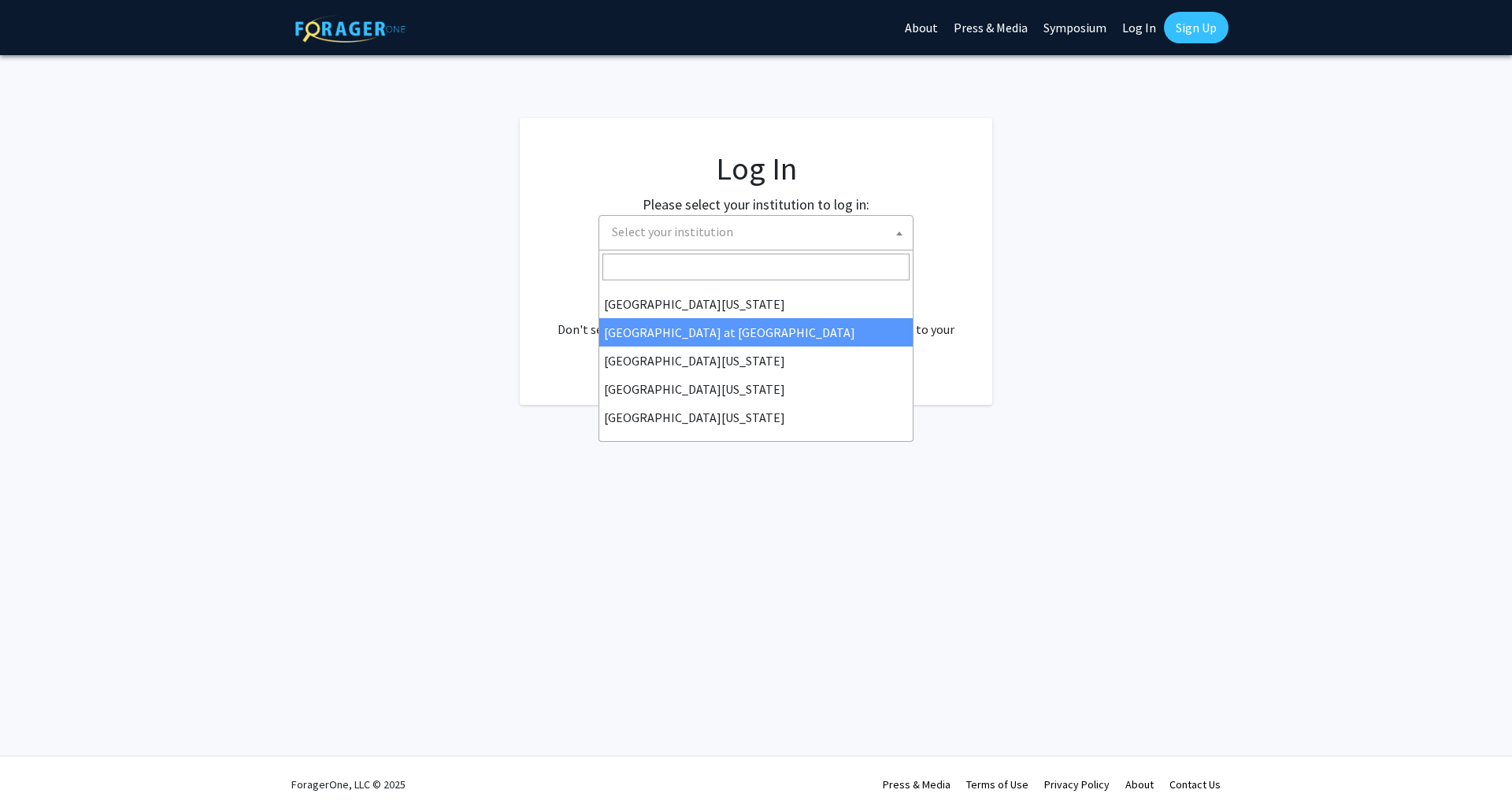
select select "18"
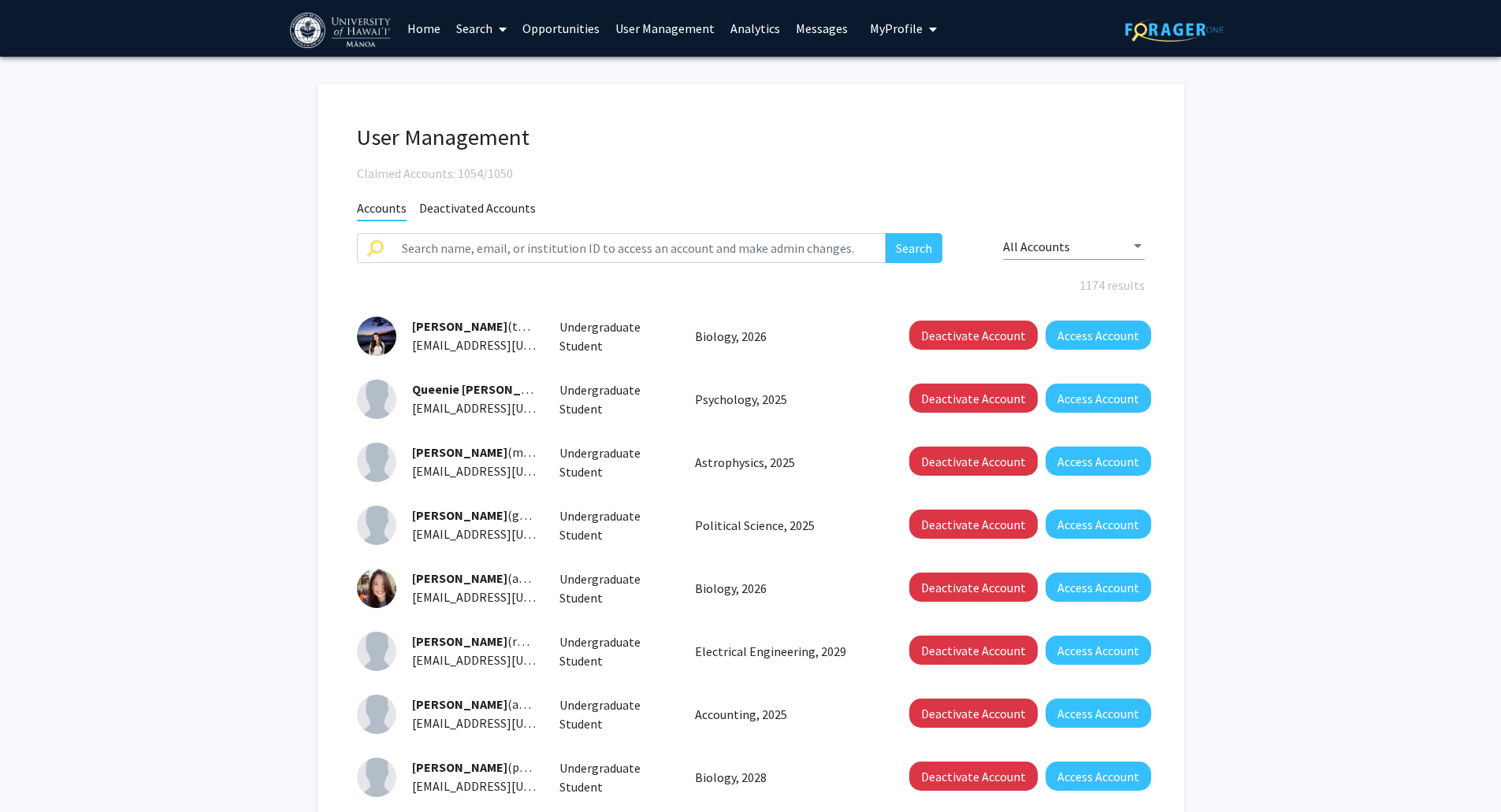
click at [911, 8] on button "My Profile" at bounding box center [903, 28] width 76 height 57
click at [922, 71] on span "UROP UHM" at bounding box center [951, 73] width 62 height 17
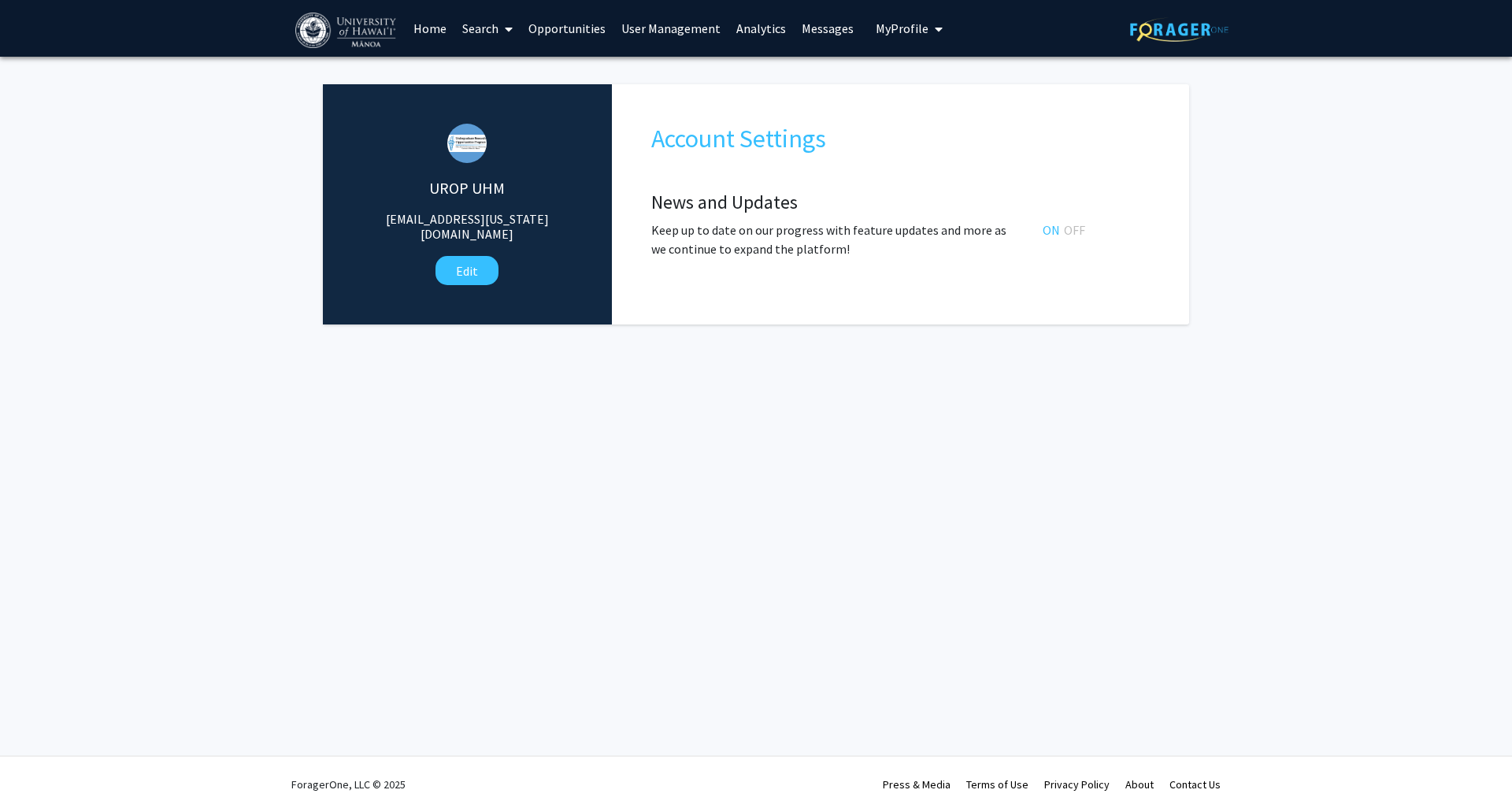
click at [824, 20] on link "Messages" at bounding box center [828, 28] width 68 height 55
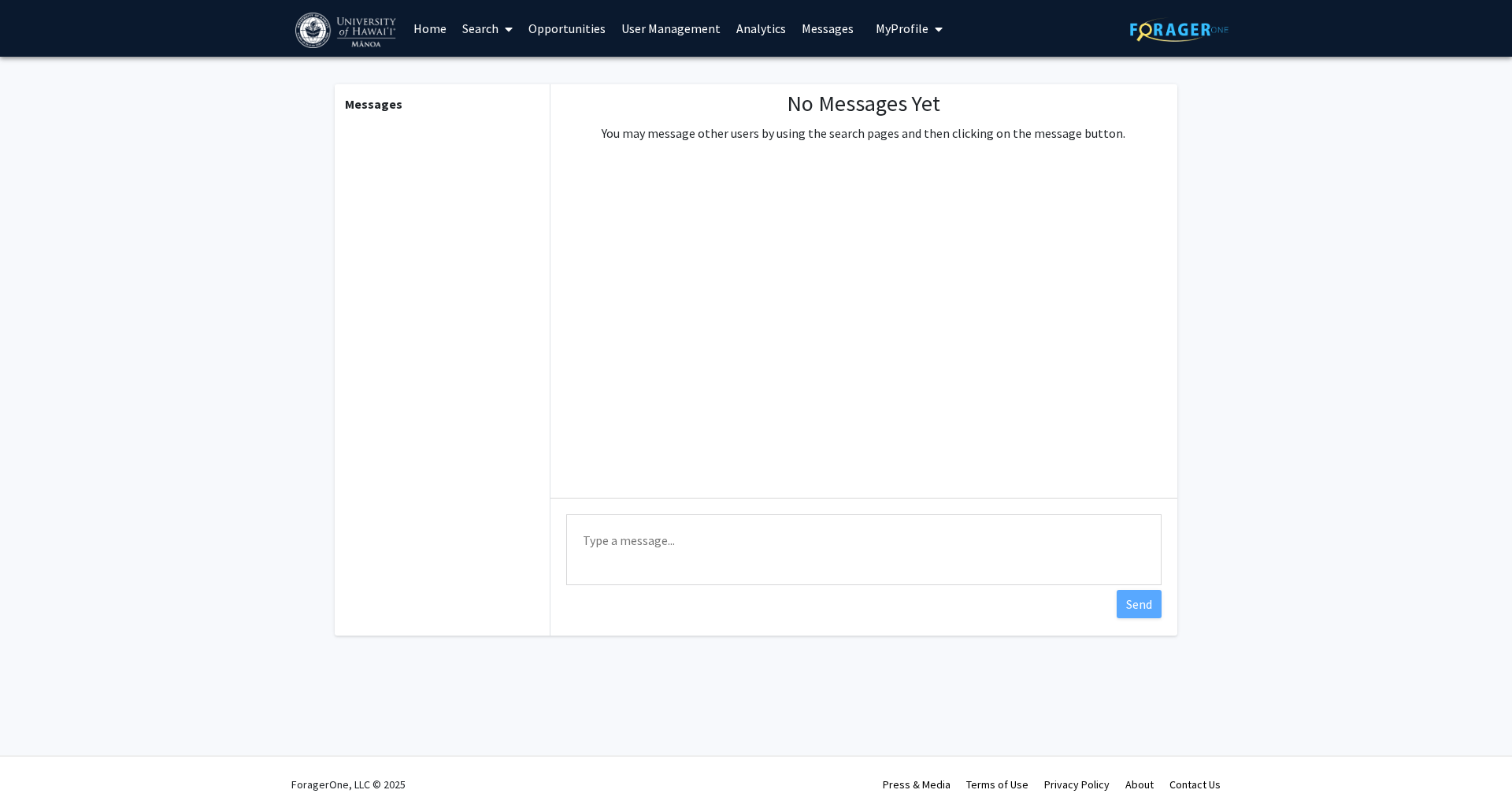
click at [750, 27] on link "Analytics" at bounding box center [761, 28] width 66 height 55
